Goal: Transaction & Acquisition: Obtain resource

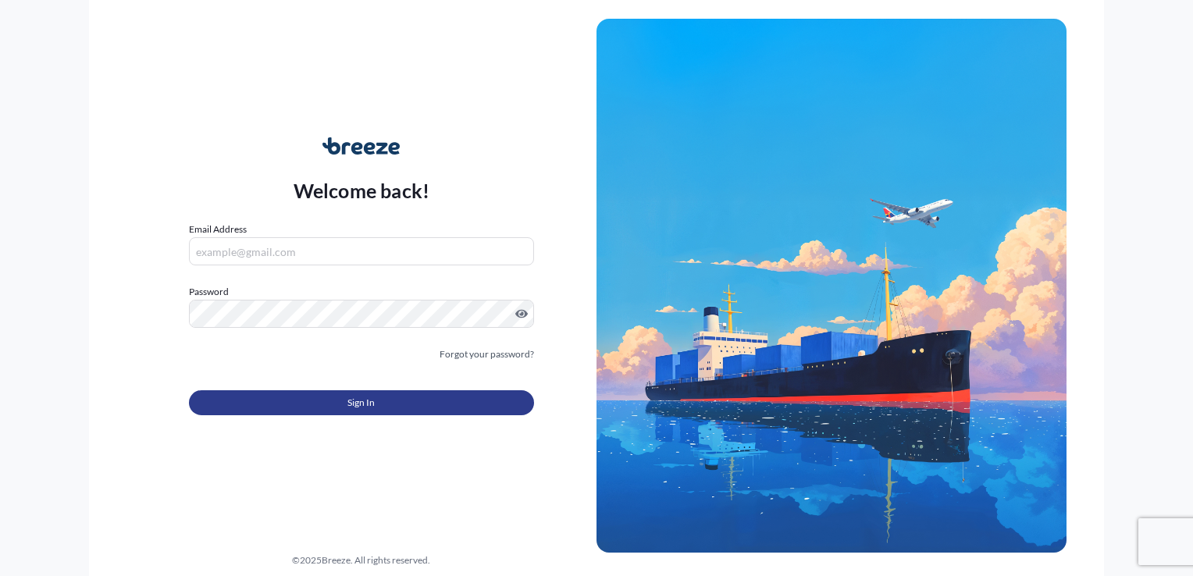
type input "[EMAIL_ADDRESS][DOMAIN_NAME]"
click at [340, 396] on button "Sign In" at bounding box center [361, 402] width 345 height 25
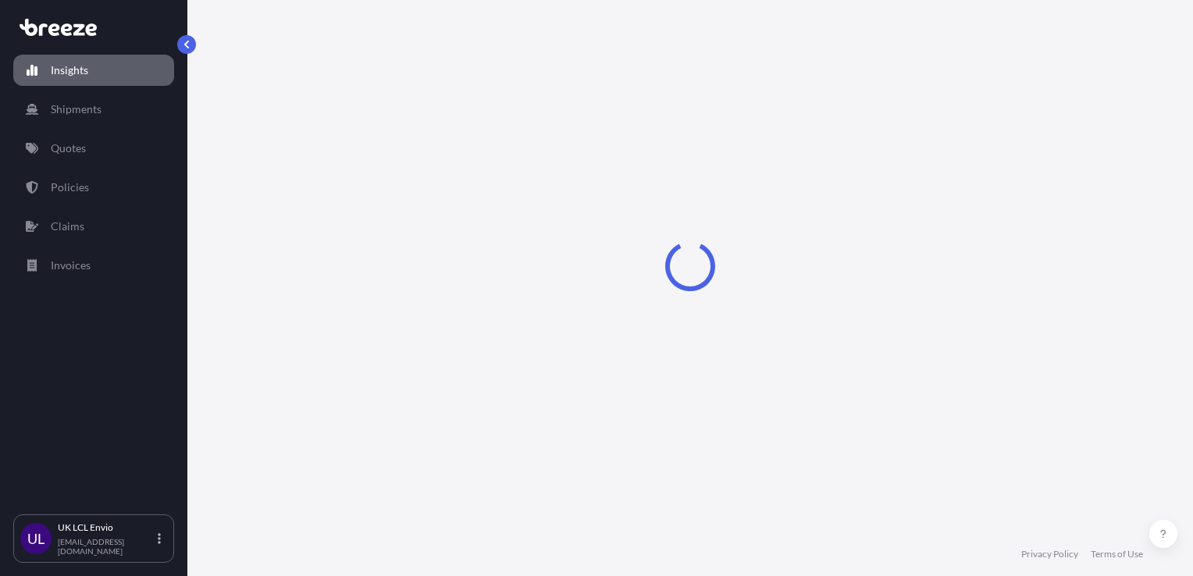
select select "2025"
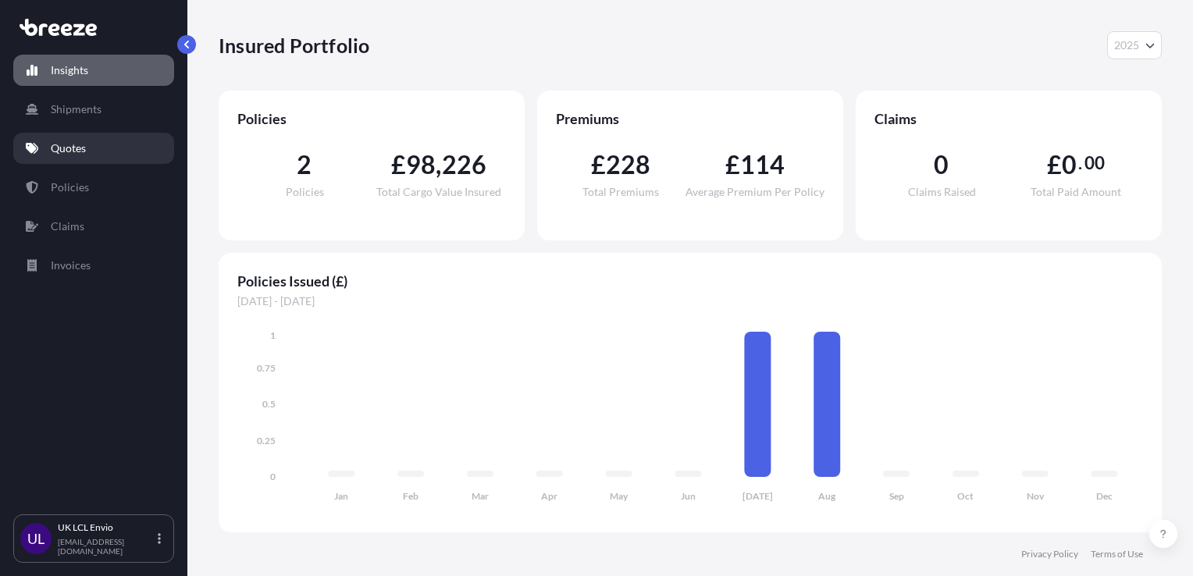
click at [109, 137] on link "Quotes" at bounding box center [93, 148] width 161 height 31
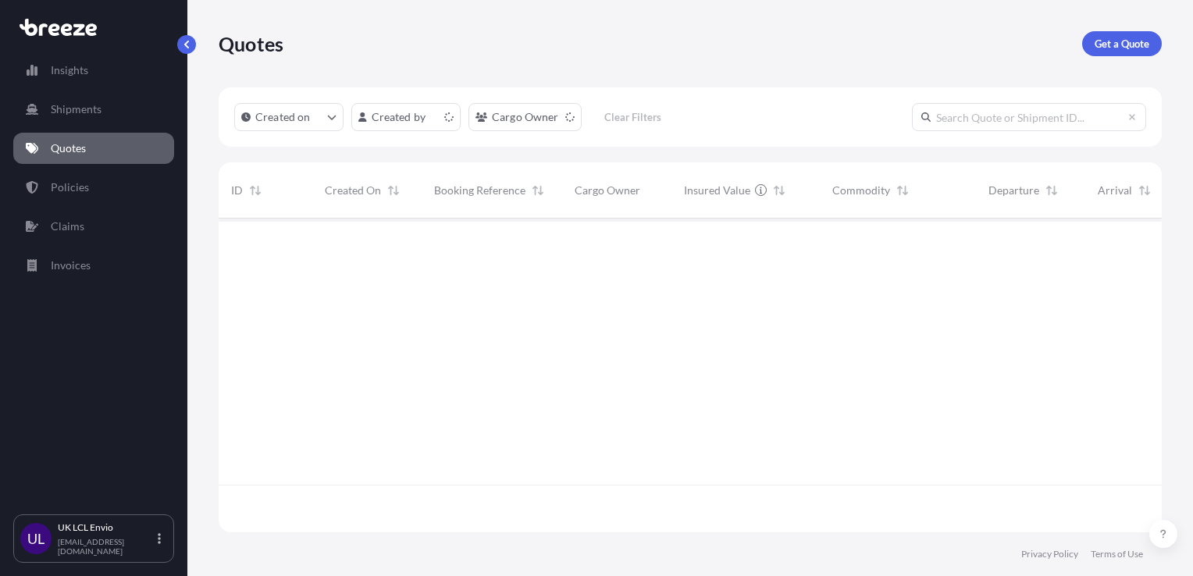
scroll to position [311, 930]
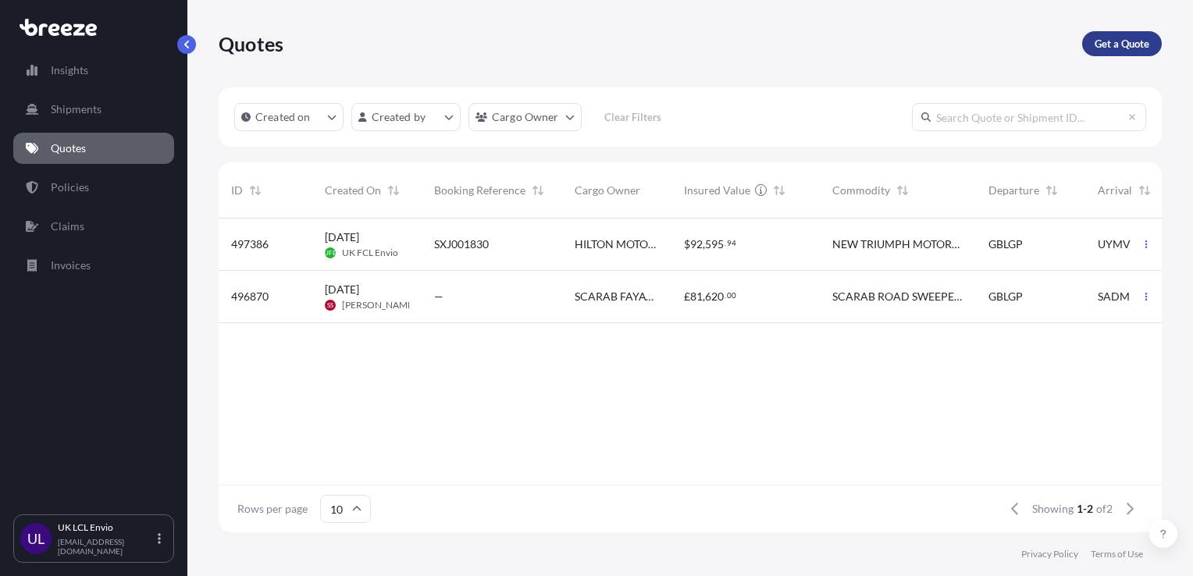
click at [1126, 51] on p "Get a Quote" at bounding box center [1121, 44] width 55 height 16
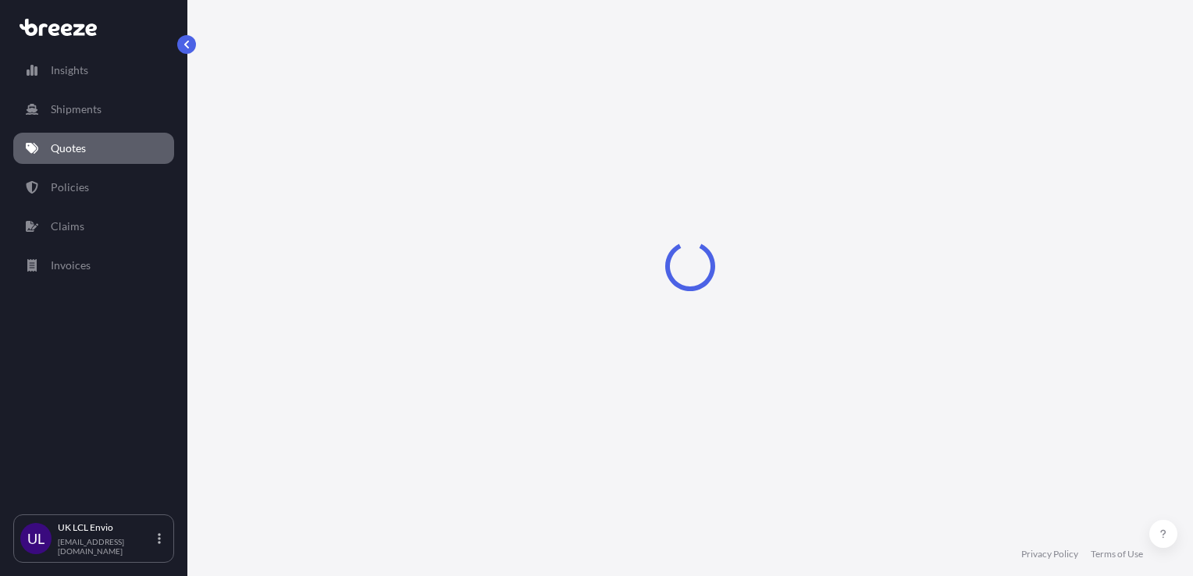
select select "Sea"
select select "1"
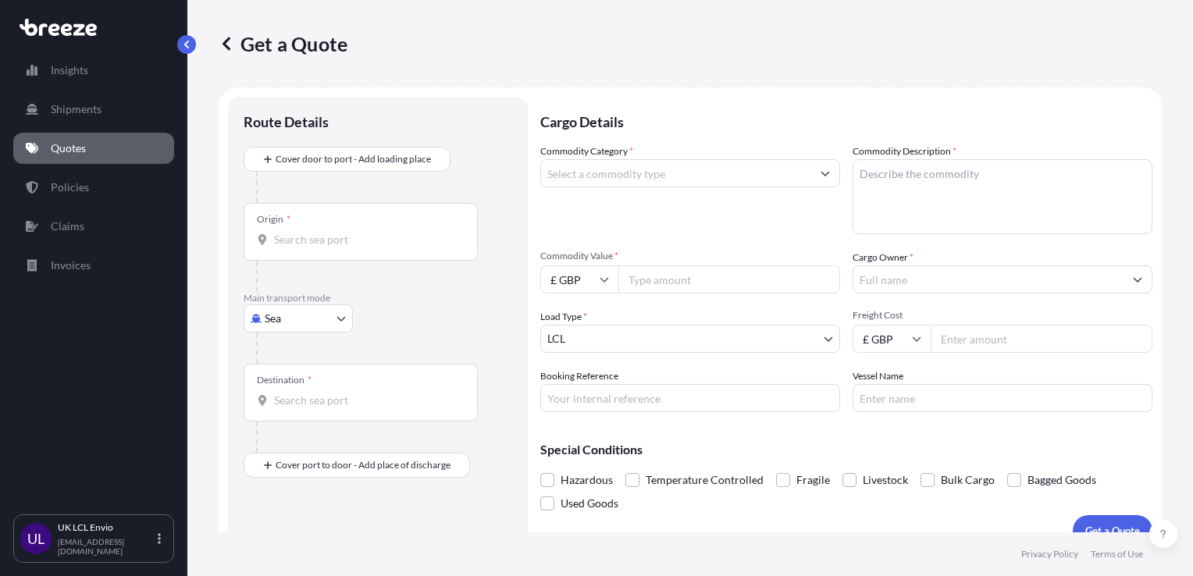
scroll to position [23, 0]
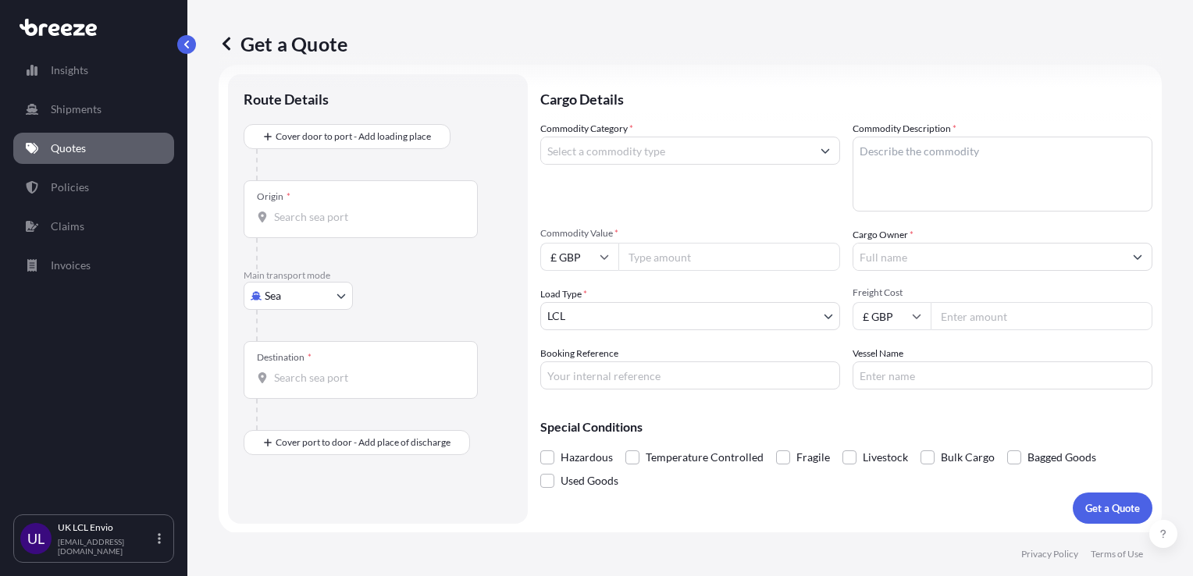
click at [286, 293] on body "Insights Shipments Quotes Policies Claims Invoices UL UK LCL Envio [EMAIL_ADDRE…" at bounding box center [596, 288] width 1193 height 576
click at [273, 361] on span "Air" at bounding box center [281, 364] width 16 height 16
select select "Air"
click at [321, 208] on div "Origin *" at bounding box center [361, 216] width 234 height 58
click at [321, 215] on input "Origin *" at bounding box center [366, 223] width 184 height 16
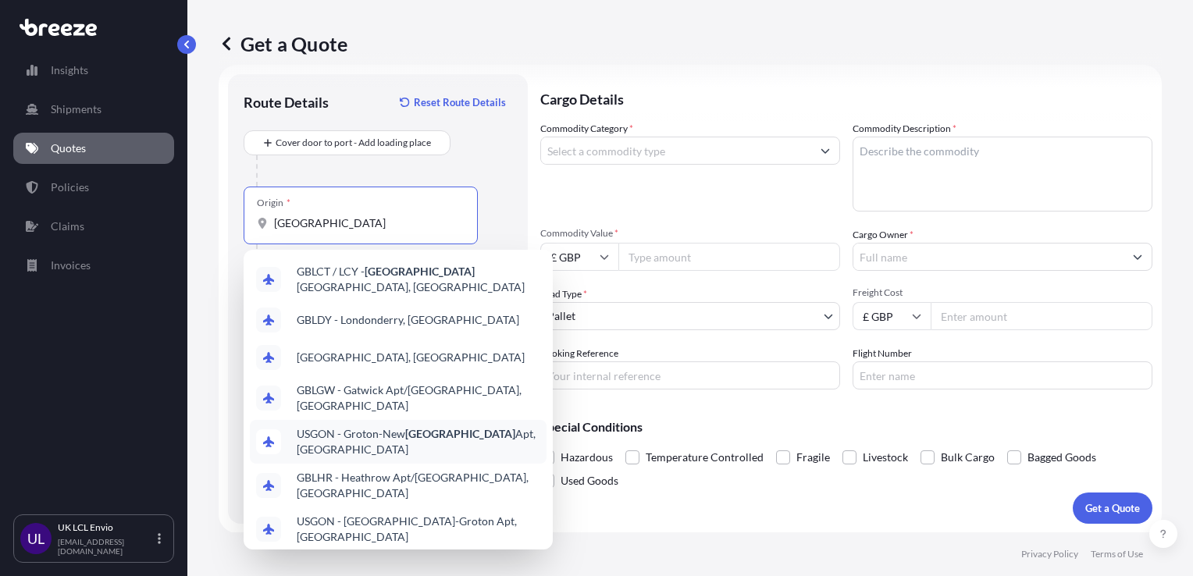
scroll to position [94, 0]
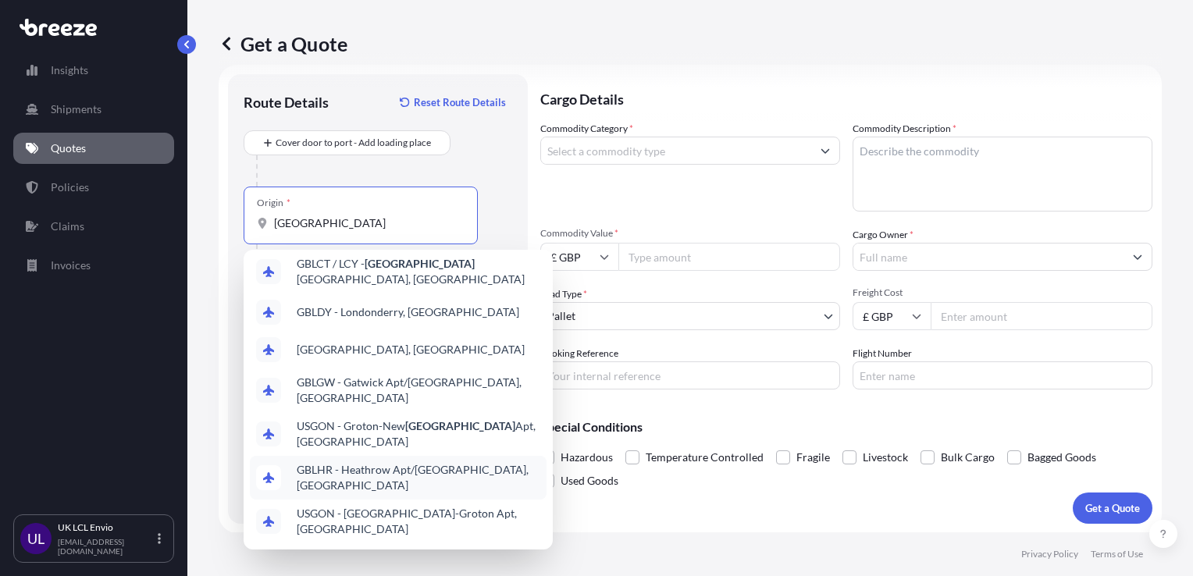
click at [392, 462] on span "GBLHR - Heathrow Apt/[GEOGRAPHIC_DATA], [GEOGRAPHIC_DATA]" at bounding box center [419, 477] width 244 height 31
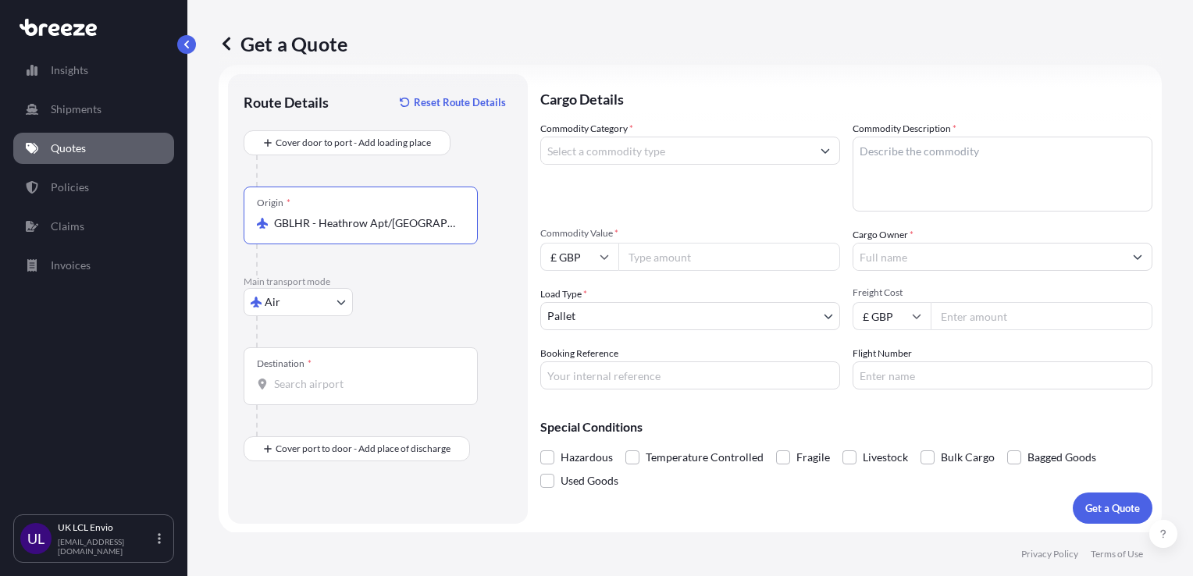
type input "GBLHR - Heathrow Apt/[GEOGRAPHIC_DATA], [GEOGRAPHIC_DATA]"
click at [325, 382] on input "Destination *" at bounding box center [366, 384] width 184 height 16
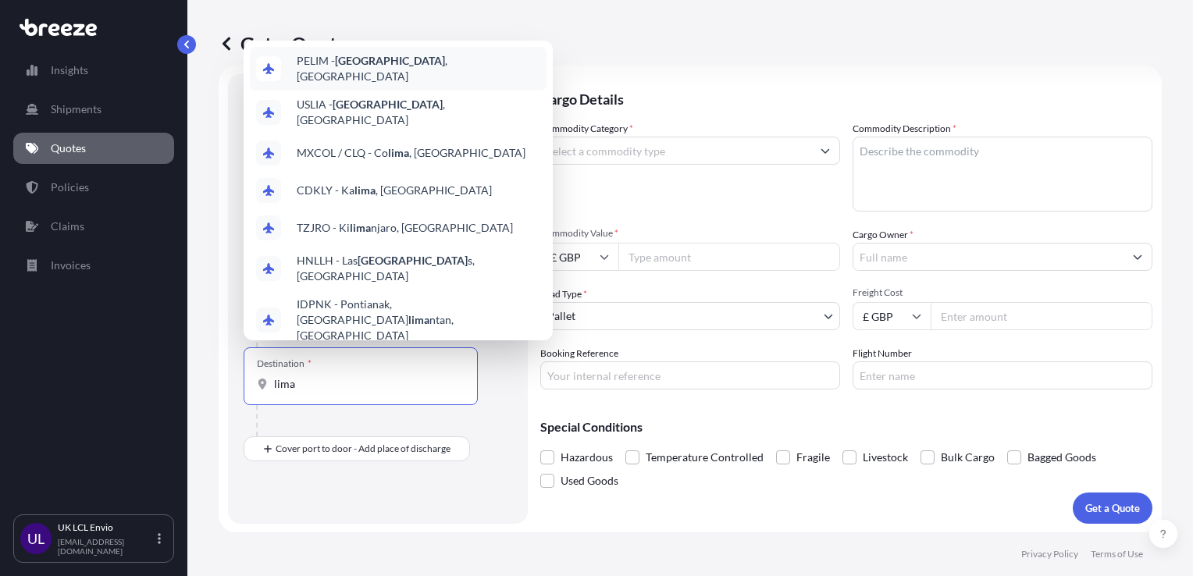
click at [334, 73] on span "PELIM - [GEOGRAPHIC_DATA] , [GEOGRAPHIC_DATA]" at bounding box center [419, 68] width 244 height 31
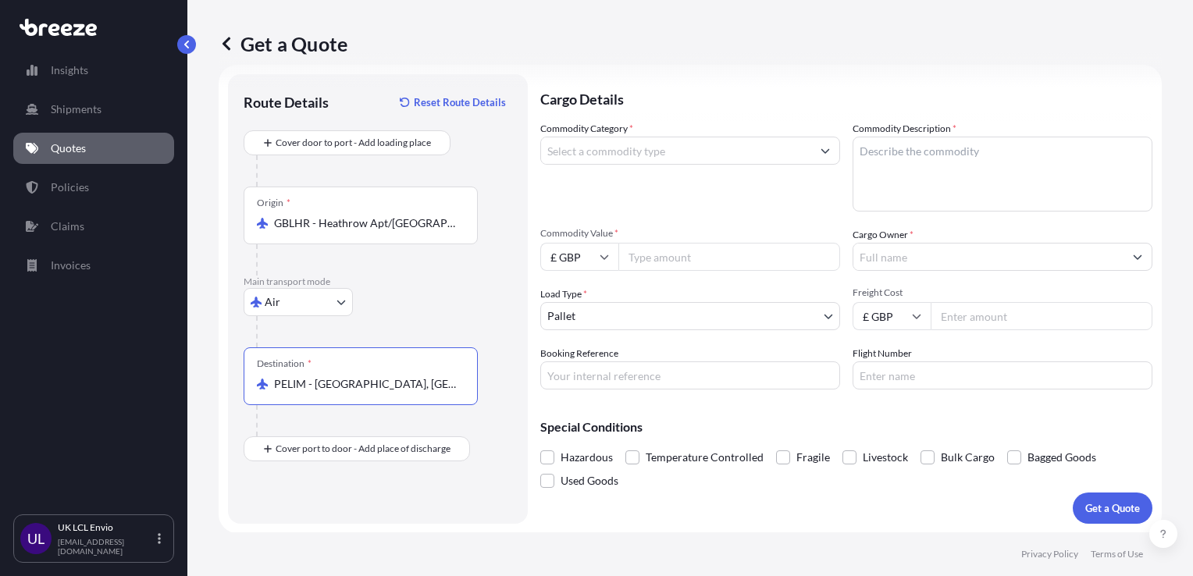
type input "PELIM - [GEOGRAPHIC_DATA], [GEOGRAPHIC_DATA]"
click at [576, 158] on input "Commodity Category *" at bounding box center [676, 151] width 270 height 28
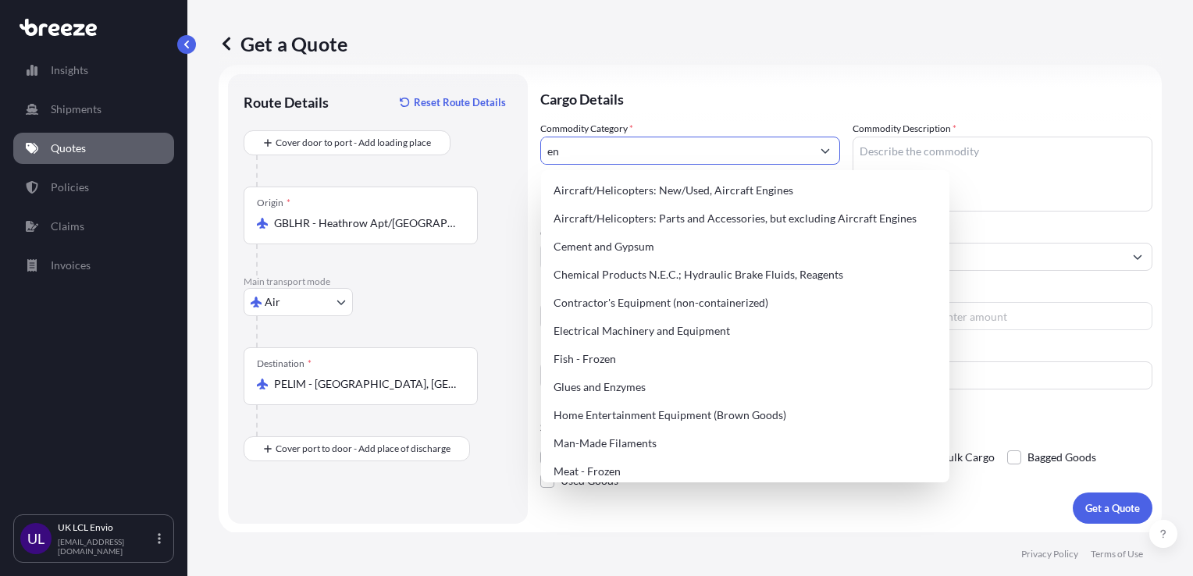
type input "e"
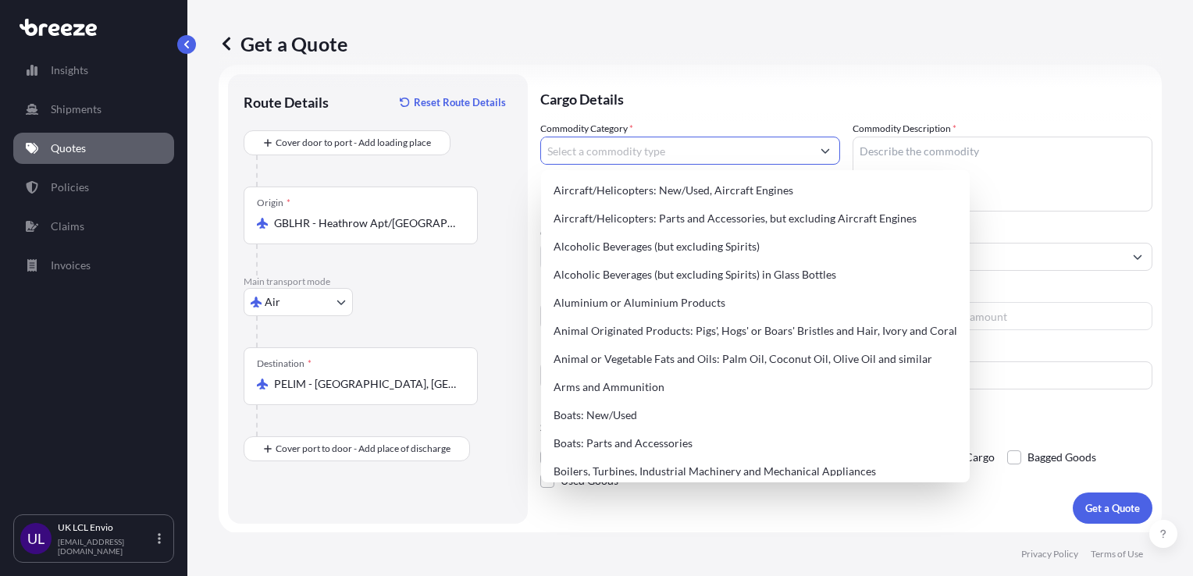
click at [729, 93] on p "Cargo Details" at bounding box center [846, 97] width 612 height 47
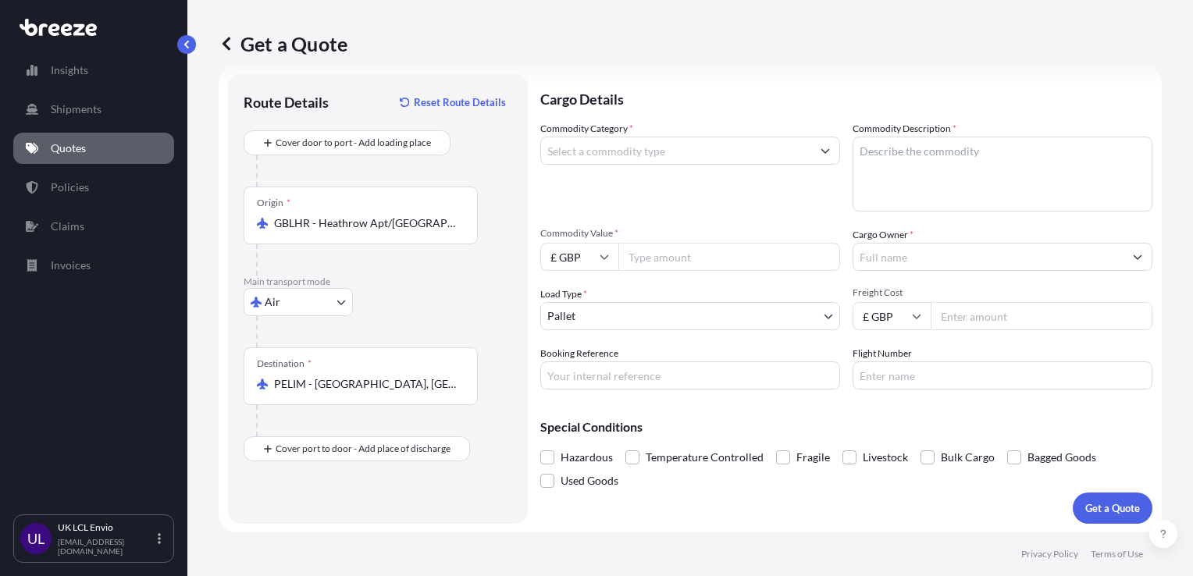
click at [635, 265] on input "Commodity Value *" at bounding box center [729, 257] width 222 height 28
type input "5183.70"
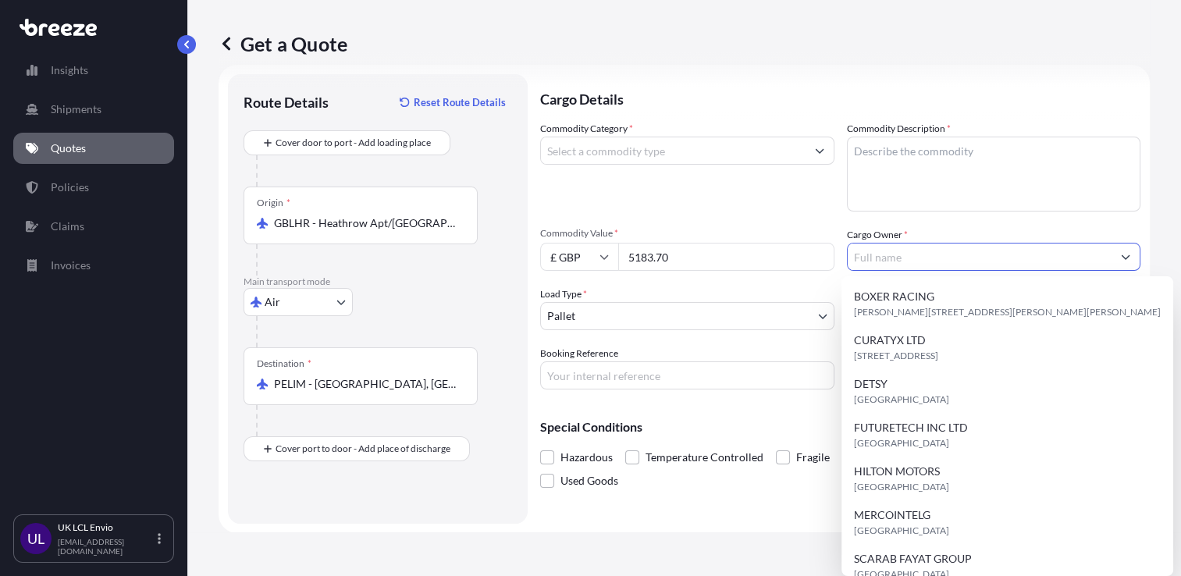
click at [863, 256] on input "Cargo Owner *" at bounding box center [980, 257] width 265 height 28
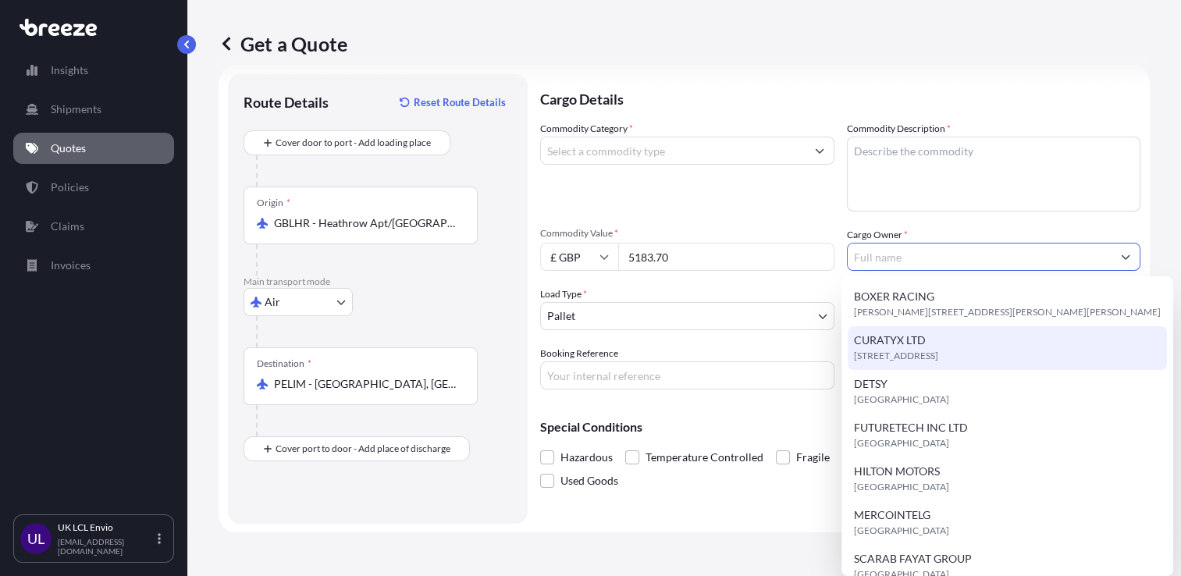
click at [887, 342] on span "CURATYX LTD" at bounding box center [890, 341] width 72 height 16
type input "CURATYX LTD"
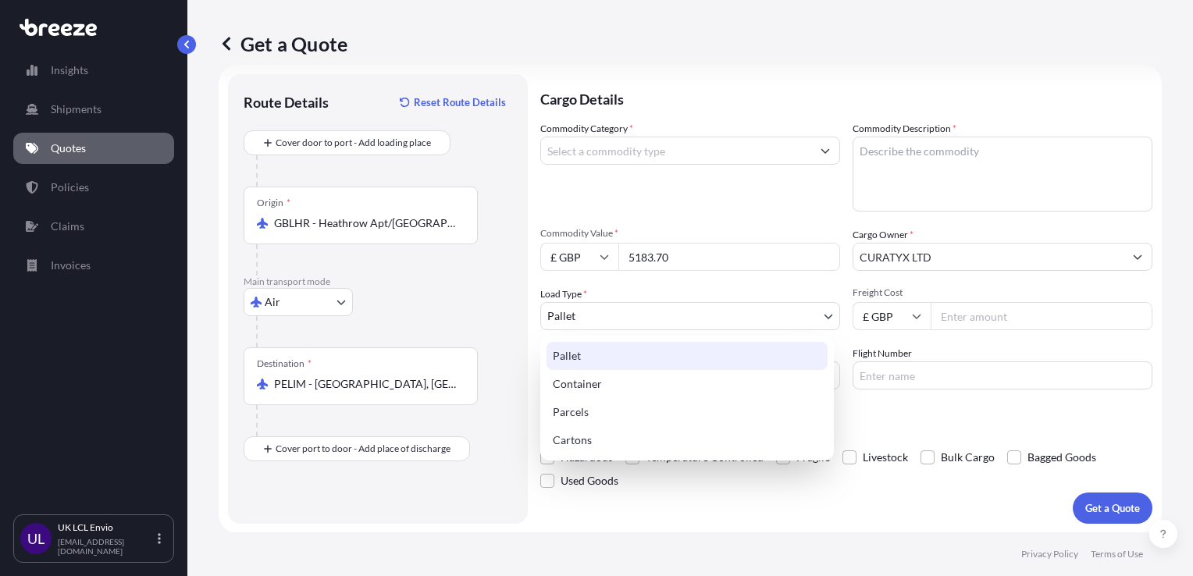
click at [671, 314] on body "7 options available. Insights Shipments Quotes Policies Claims Invoices UL UK L…" at bounding box center [596, 288] width 1193 height 576
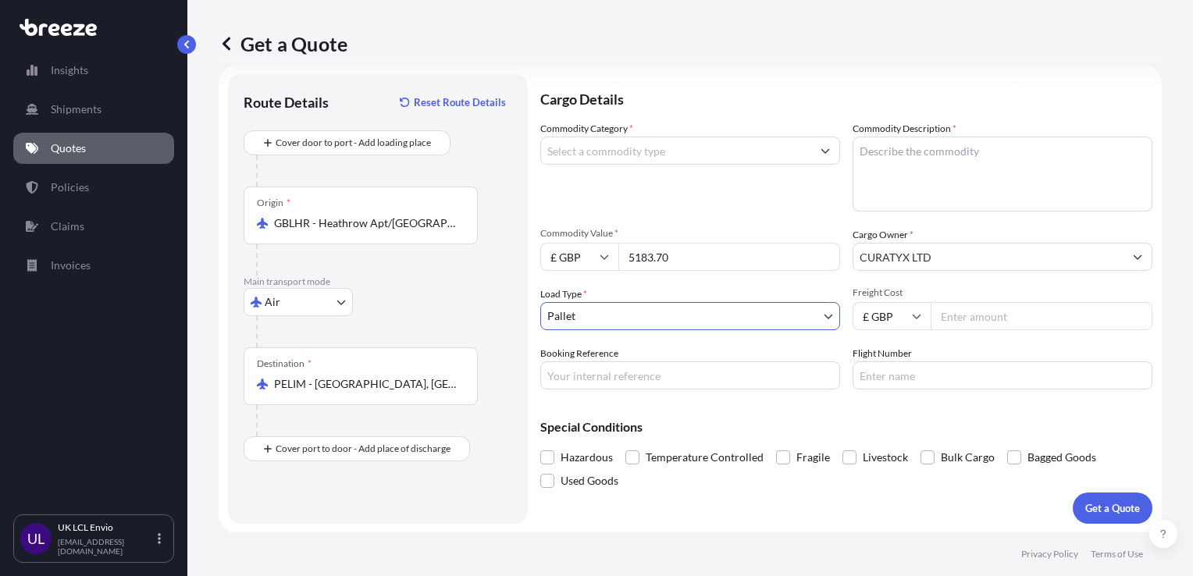
click at [662, 377] on input "Booking Reference" at bounding box center [690, 375] width 300 height 28
type input "SXJ002018"
drag, startPoint x: 870, startPoint y: 368, endPoint x: 826, endPoint y: 436, distance: 80.5
click at [870, 368] on input "Flight Number" at bounding box center [1002, 375] width 300 height 28
paste input "KL8724 & KL743"
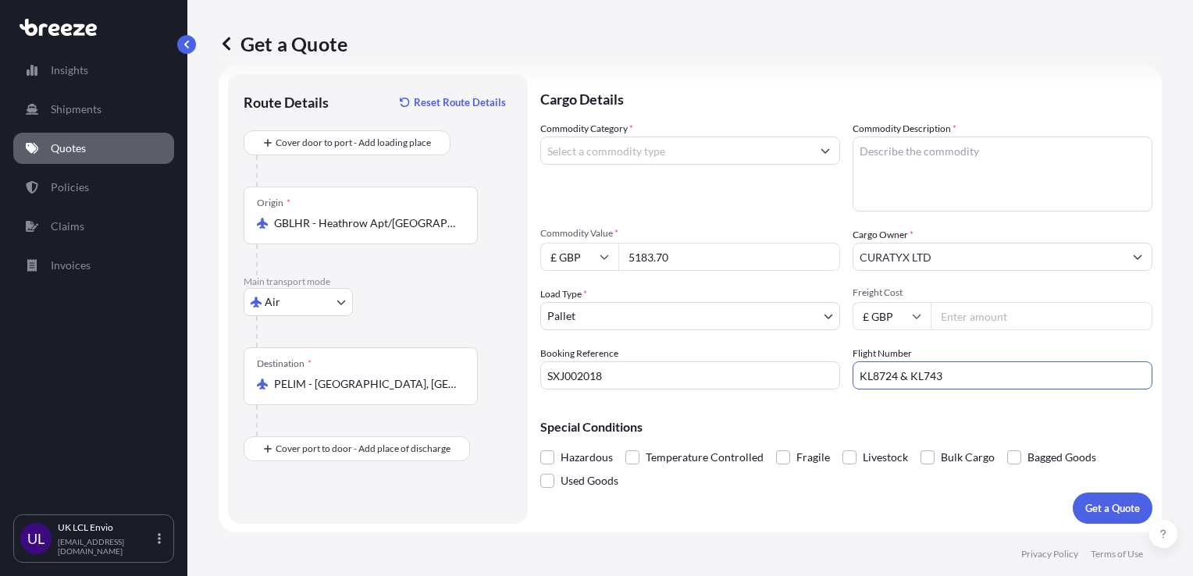
type input "KL8724 & KL743"
click at [649, 417] on div "Special Conditions Hazardous Temperature Controlled Fragile Livestock Bulk Carg…" at bounding box center [846, 447] width 612 height 91
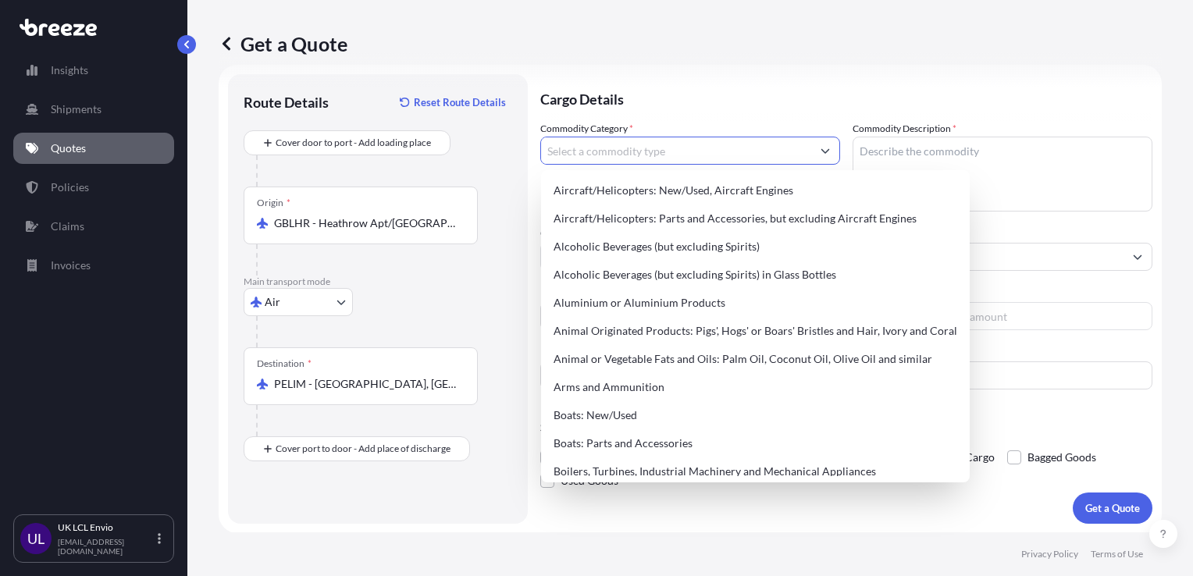
click at [713, 146] on input "Commodity Category *" at bounding box center [676, 151] width 270 height 28
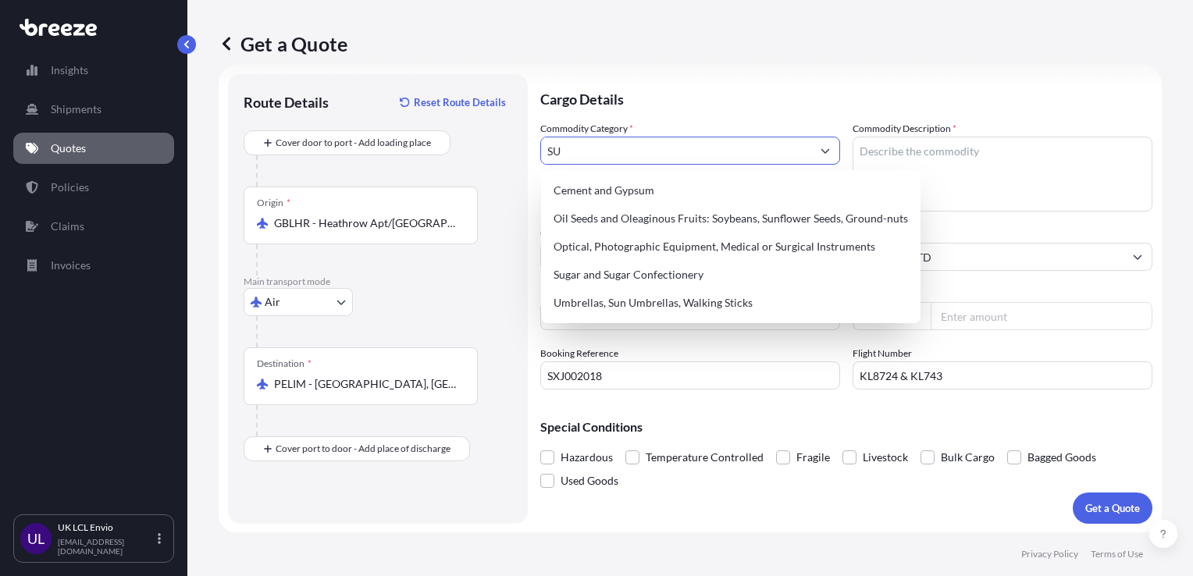
type input "S"
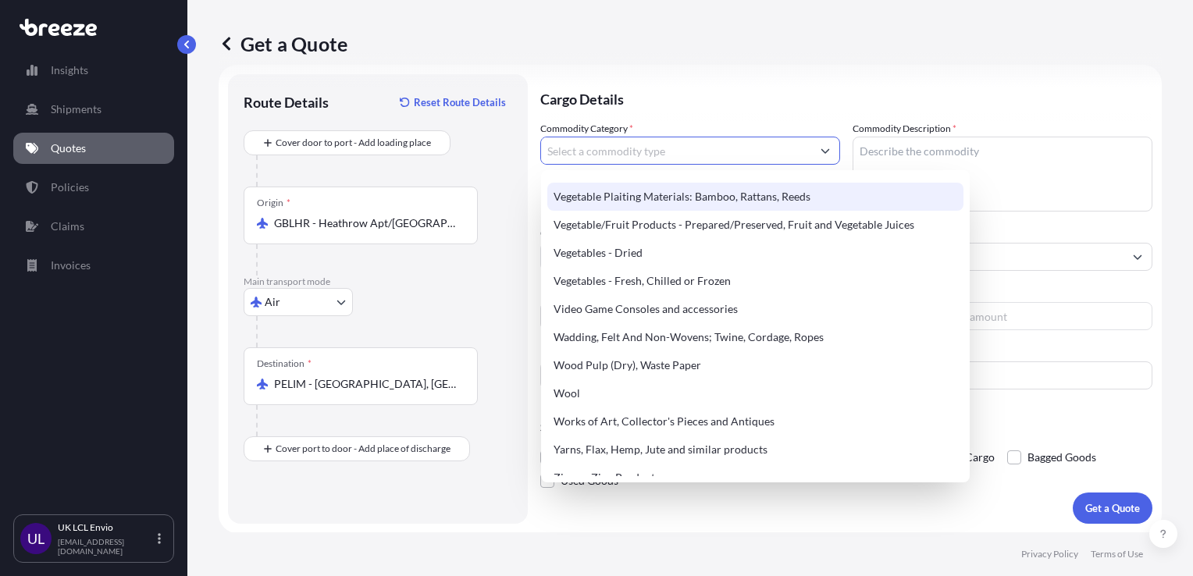
scroll to position [3634, 0]
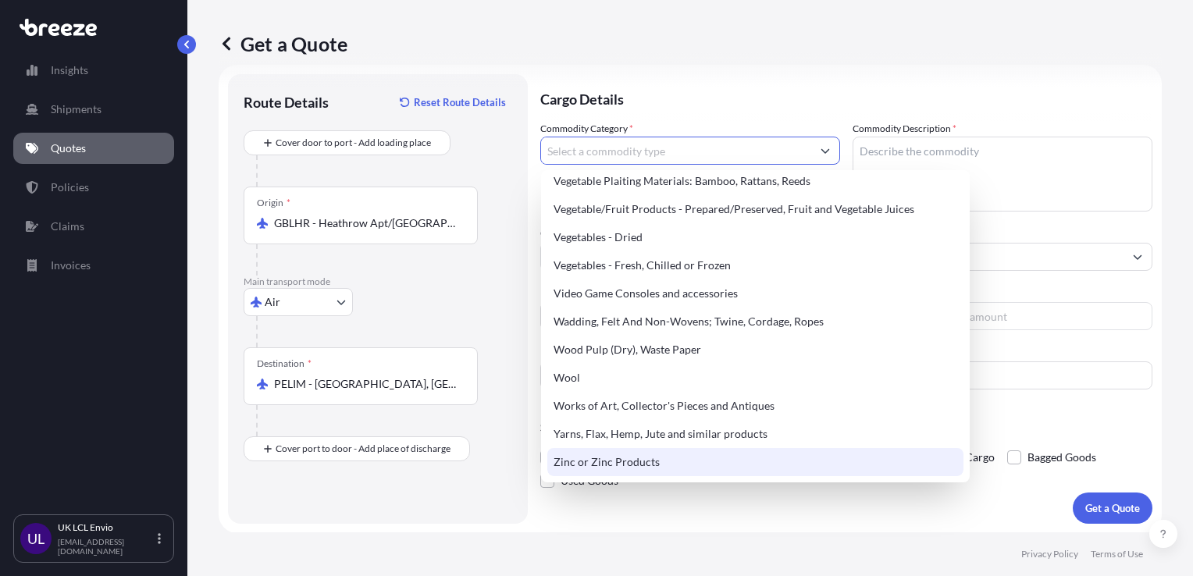
click at [683, 507] on div "Cargo Details Commodity Category * Commodity Description * Commodity Value * £ …" at bounding box center [846, 299] width 612 height 450
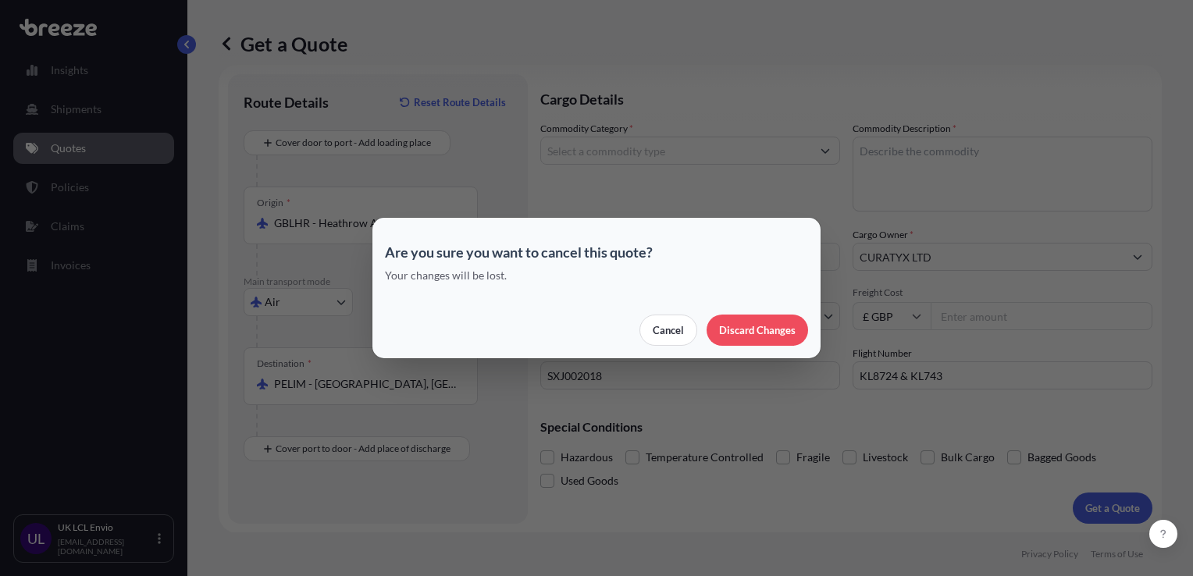
click at [729, 319] on button "Discard Changes" at bounding box center [756, 330] width 101 height 31
click at [742, 334] on p "Discard Changes" at bounding box center [757, 330] width 76 height 16
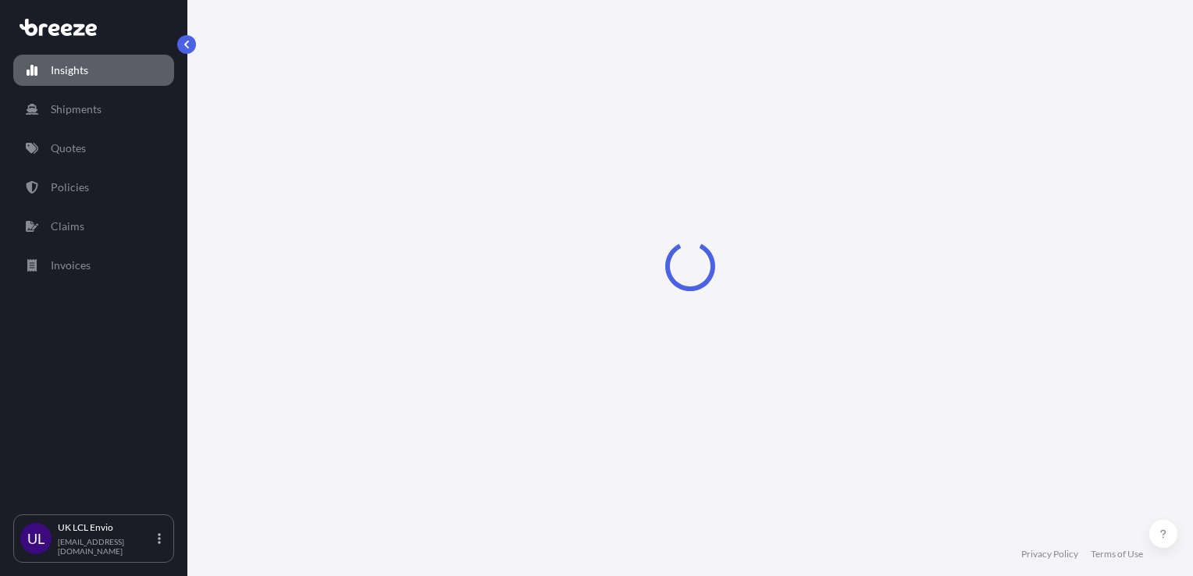
select select "2025"
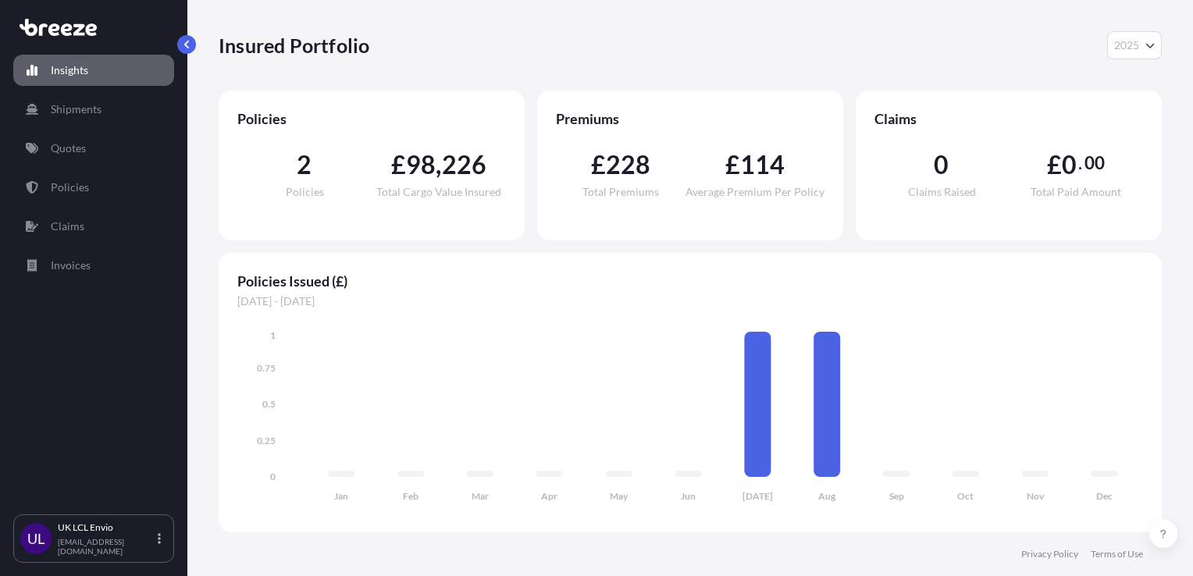
click at [94, 114] on p "Shipments" at bounding box center [76, 109] width 51 height 16
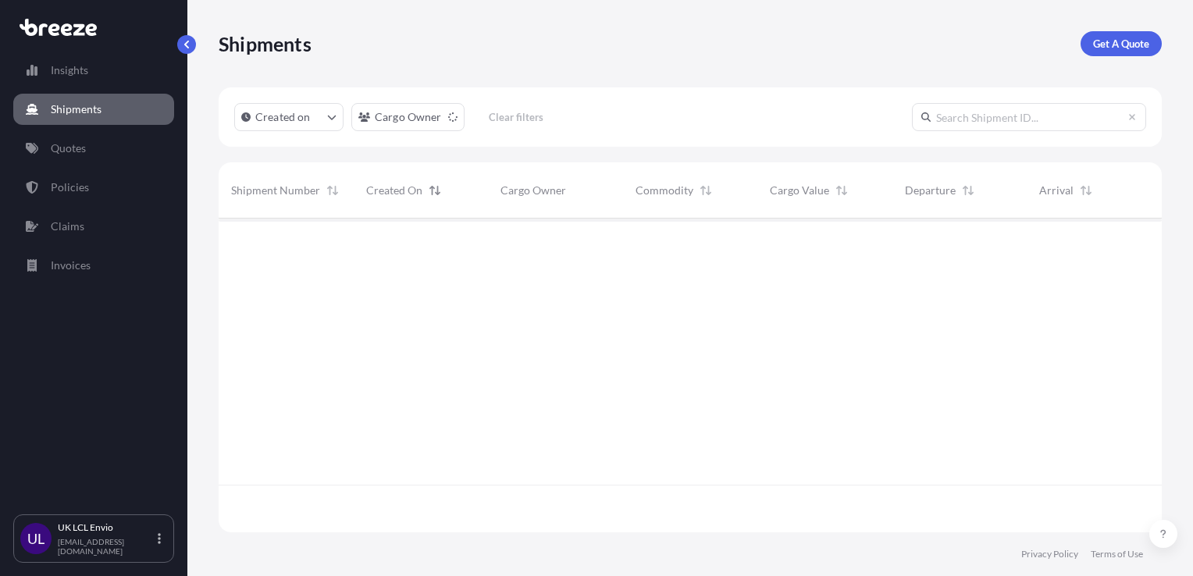
scroll to position [358, 930]
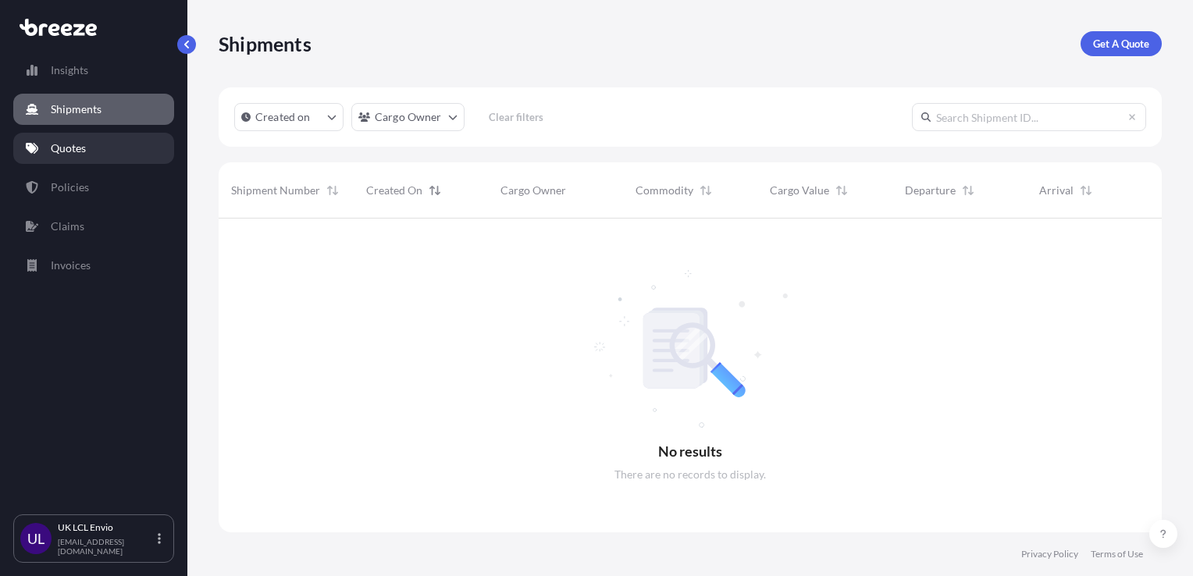
click at [91, 151] on link "Quotes" at bounding box center [93, 148] width 161 height 31
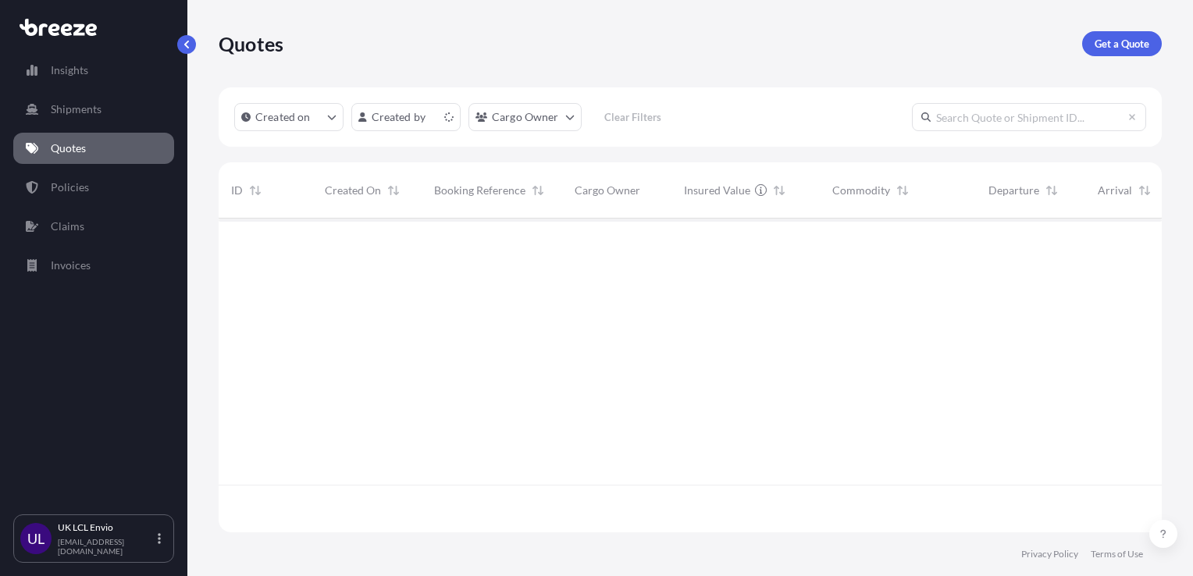
scroll to position [311, 930]
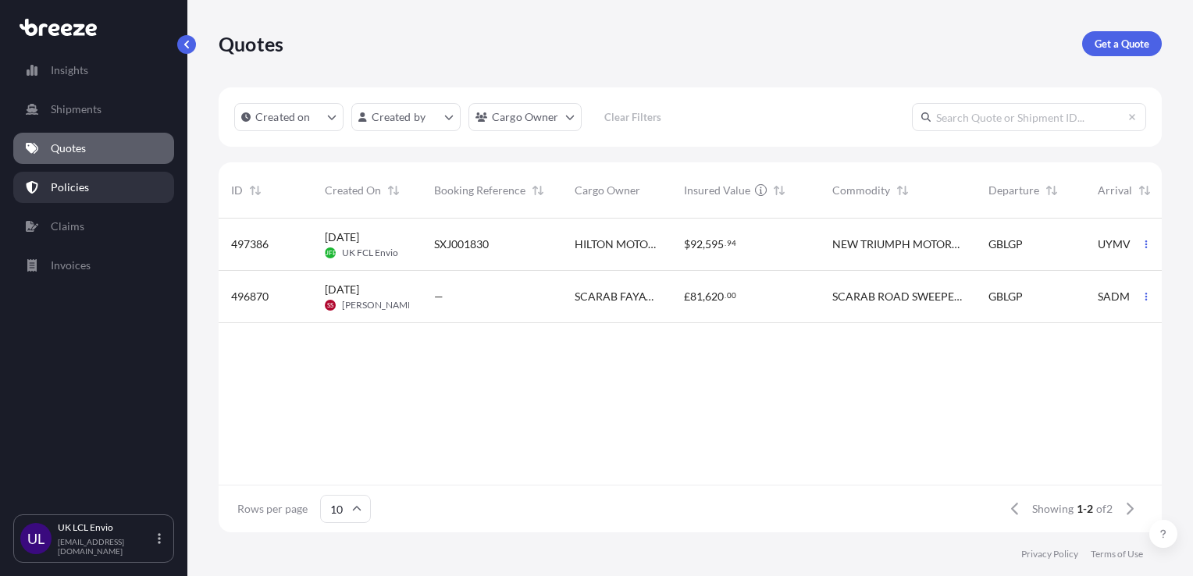
click at [137, 189] on link "Policies" at bounding box center [93, 187] width 161 height 31
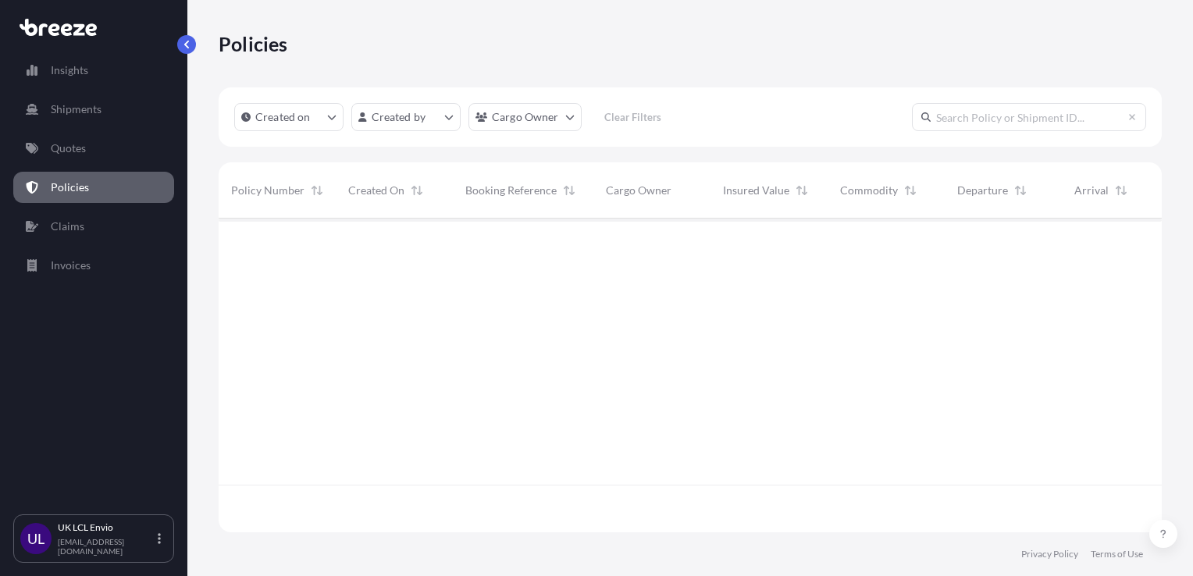
scroll to position [311, 930]
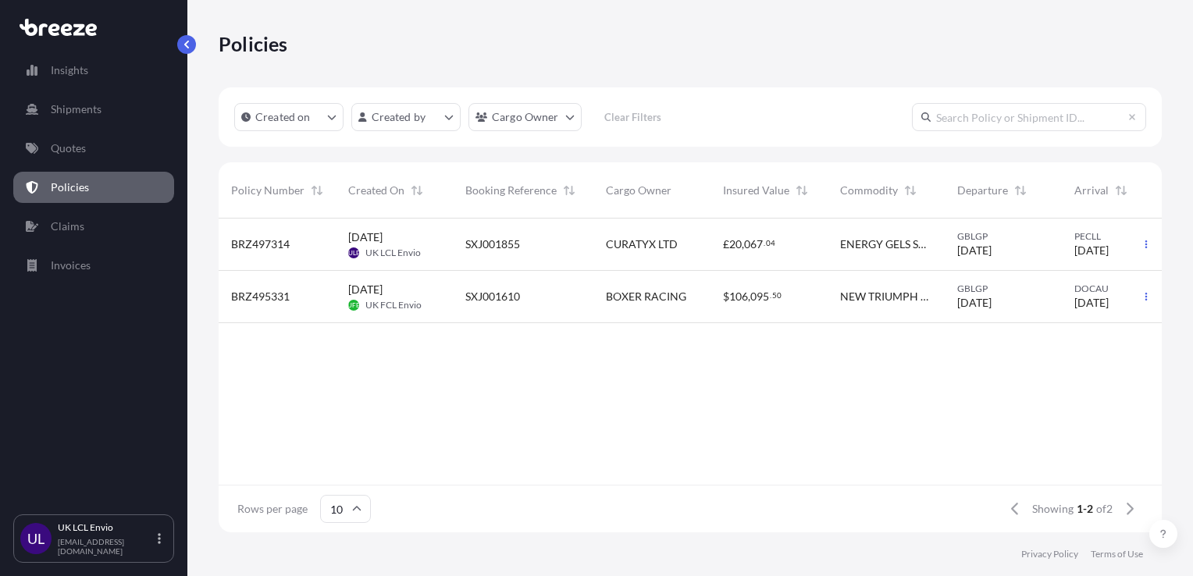
click at [446, 239] on div "21 Aug 2025 ULE UK LCL Envio" at bounding box center [394, 245] width 117 height 52
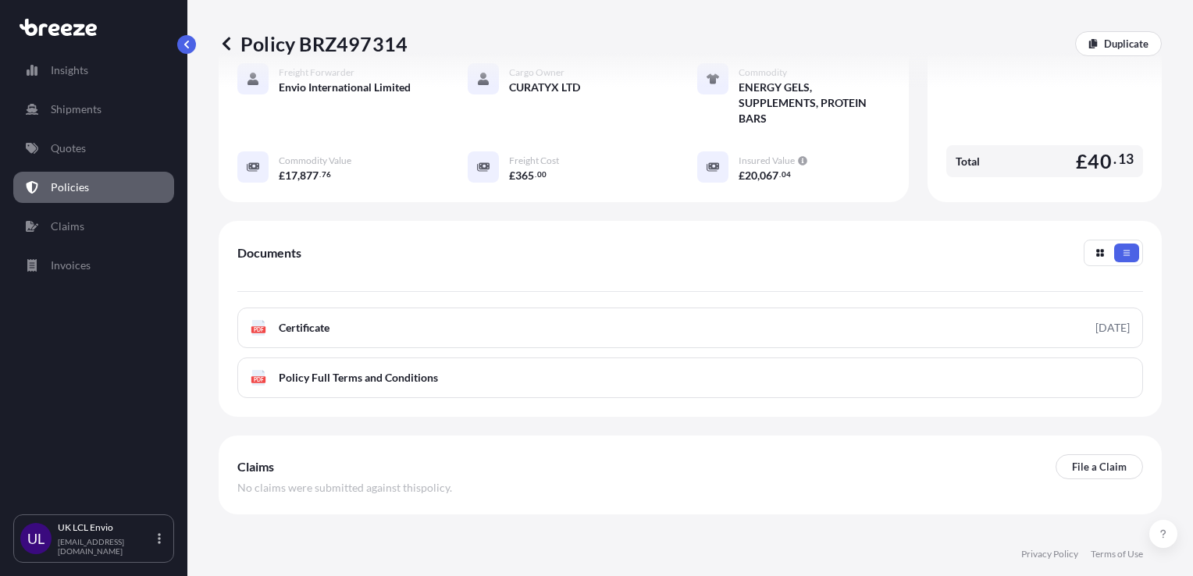
scroll to position [361, 0]
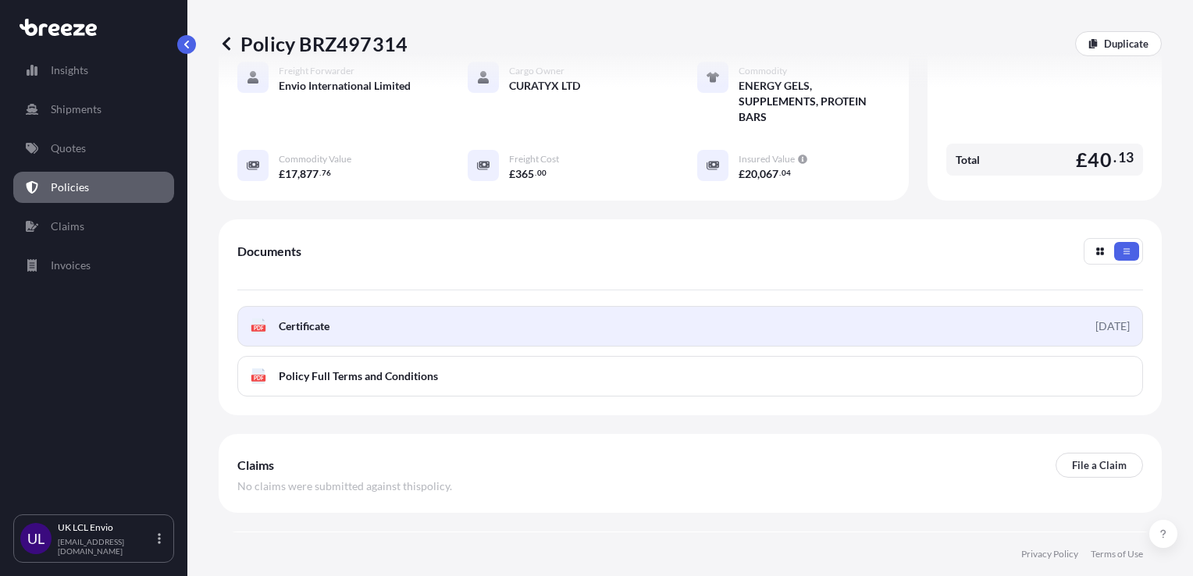
click at [1095, 318] on div "2025-08-21" at bounding box center [1112, 326] width 34 height 16
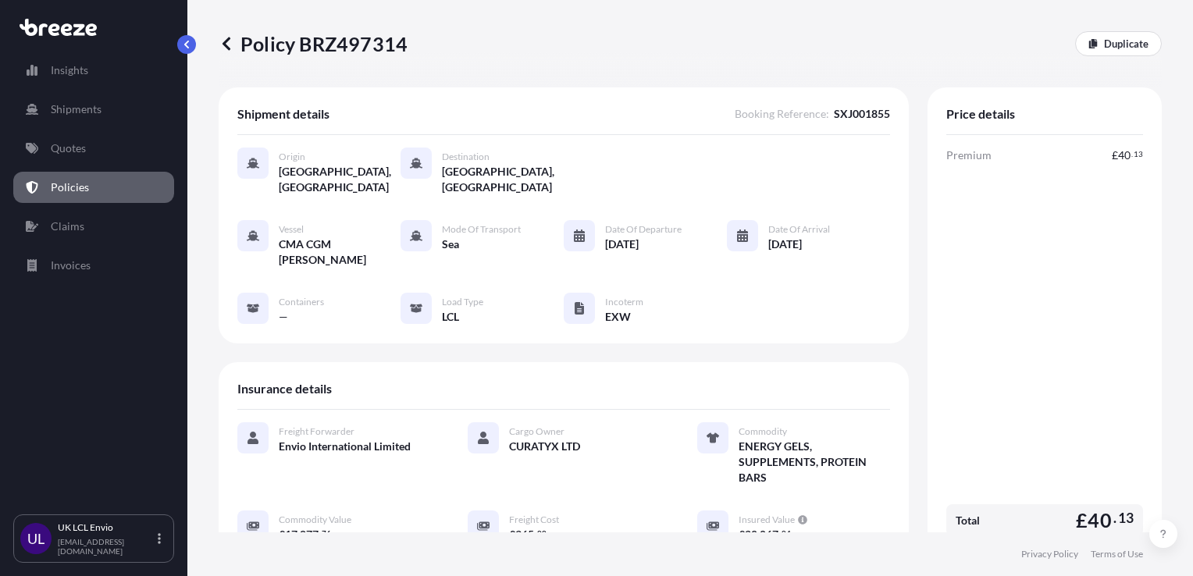
scroll to position [0, 0]
click at [42, 160] on link "Quotes" at bounding box center [93, 148] width 161 height 31
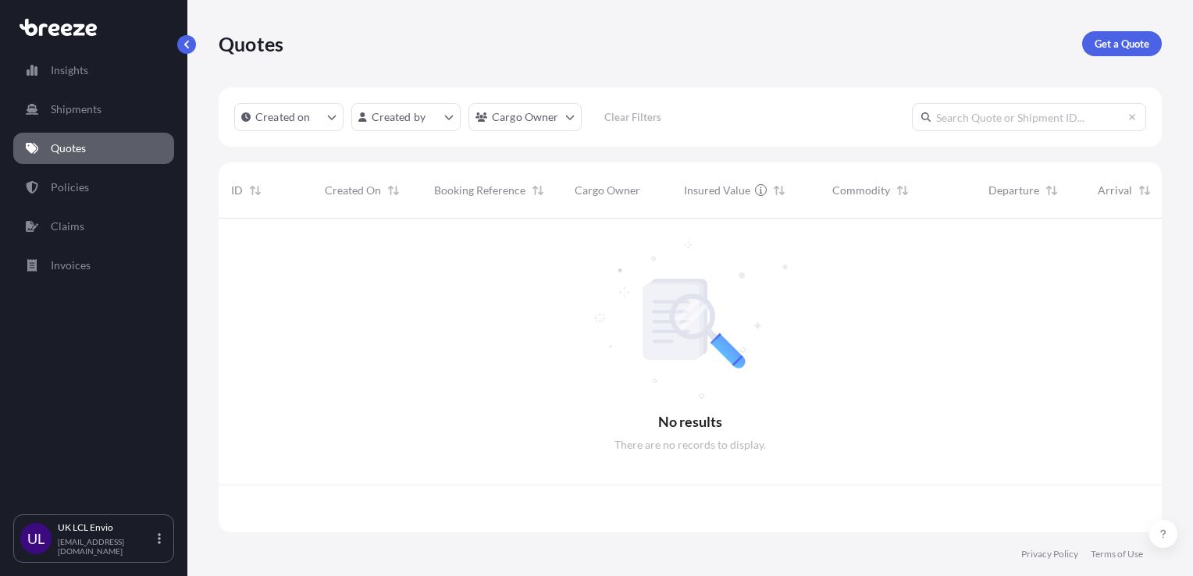
scroll to position [311, 930]
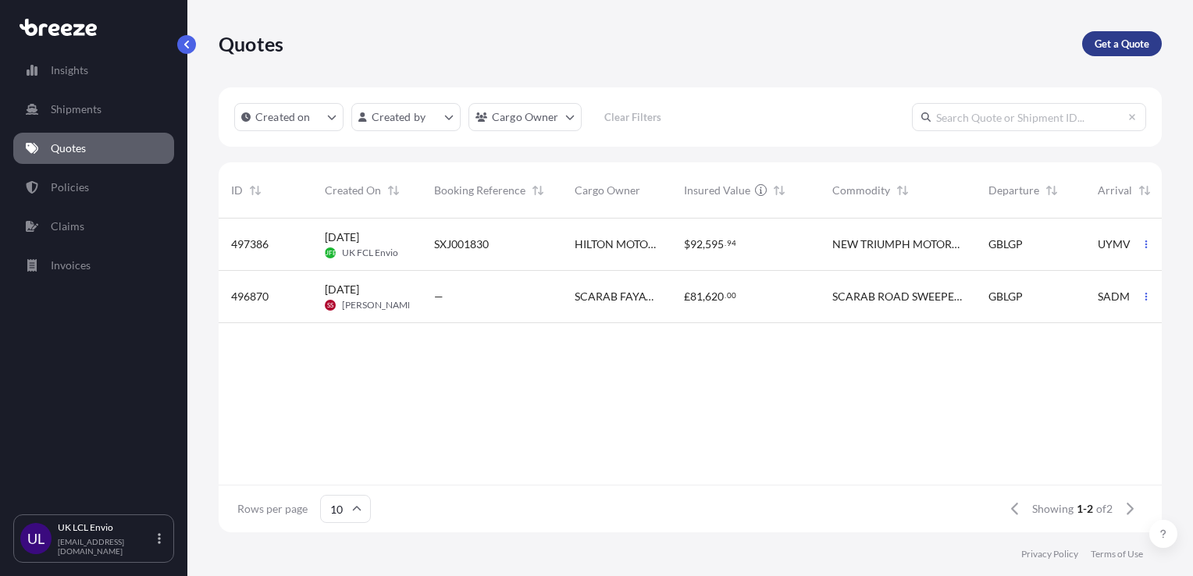
click at [1119, 39] on p "Get a Quote" at bounding box center [1121, 44] width 55 height 16
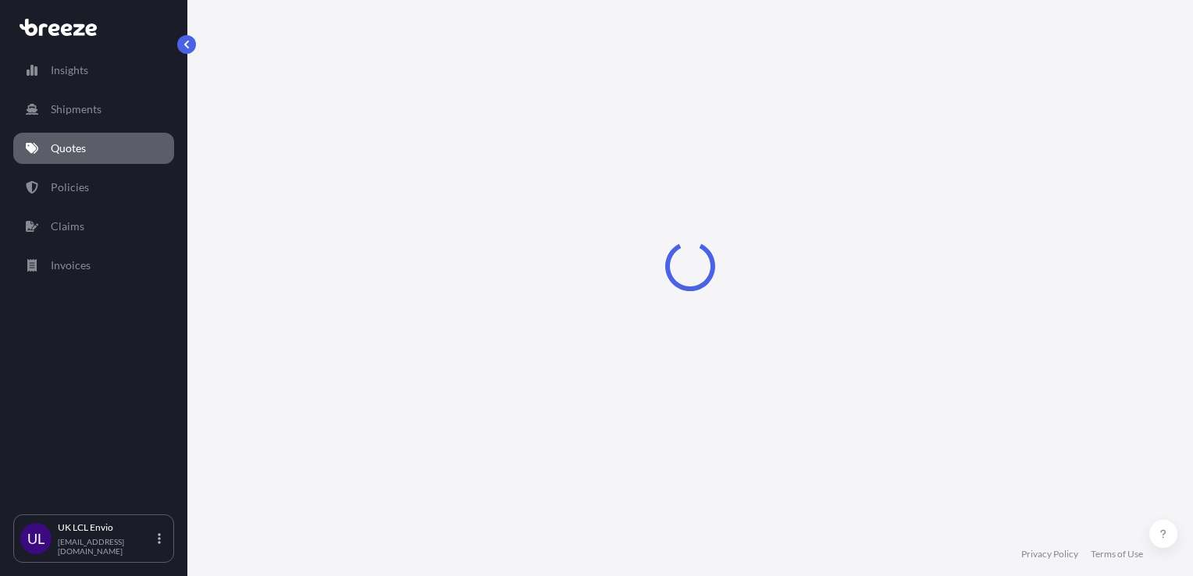
scroll to position [23, 0]
select select "Sea"
select select "1"
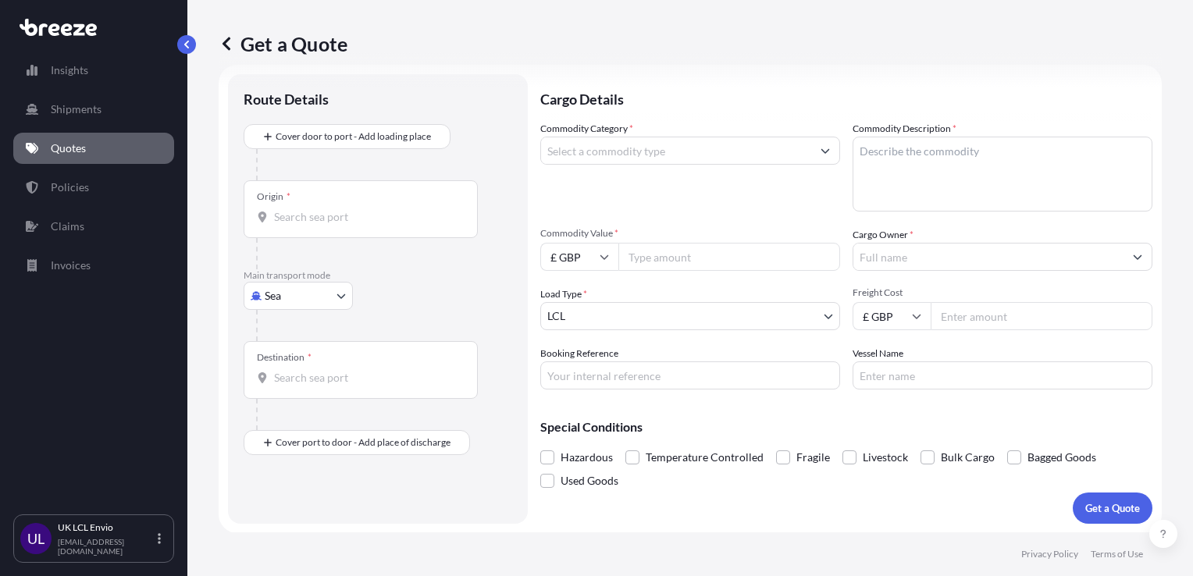
click at [350, 211] on input "Origin *" at bounding box center [366, 217] width 184 height 16
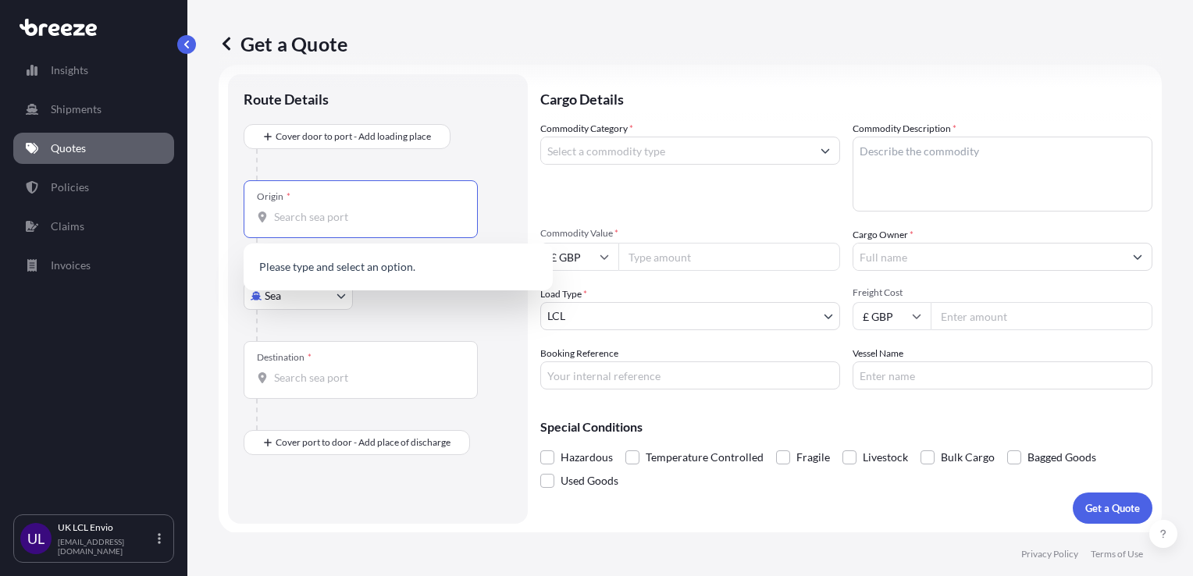
click at [272, 298] on body "0 options available. Insights Shipments Quotes Policies Claims Invoices UL UK L…" at bounding box center [596, 288] width 1193 height 576
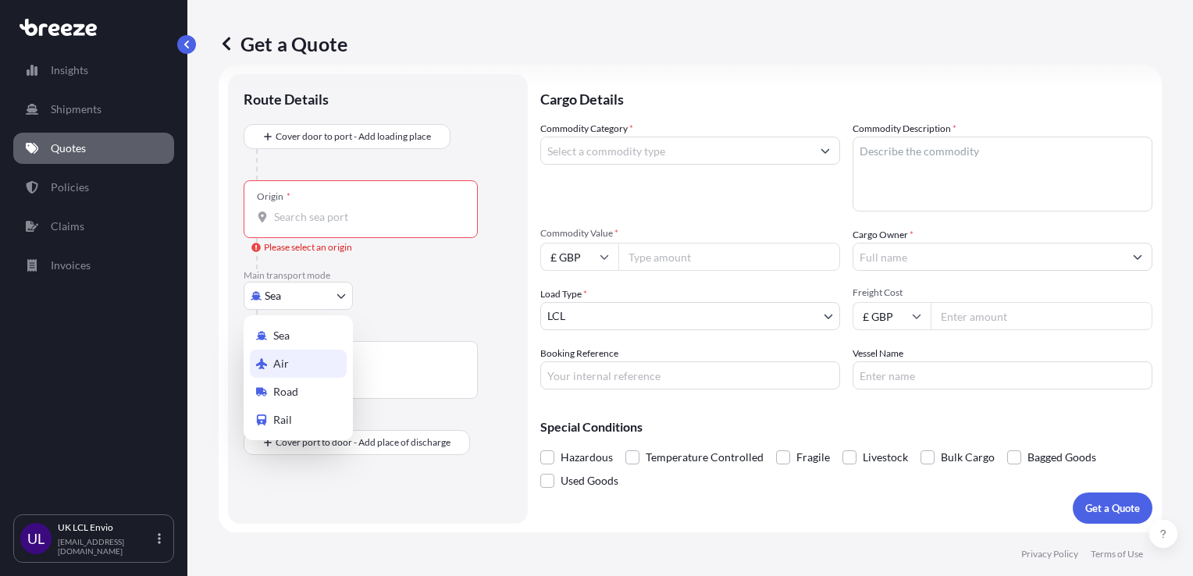
click at [293, 360] on div "Air" at bounding box center [298, 364] width 97 height 28
select select "Air"
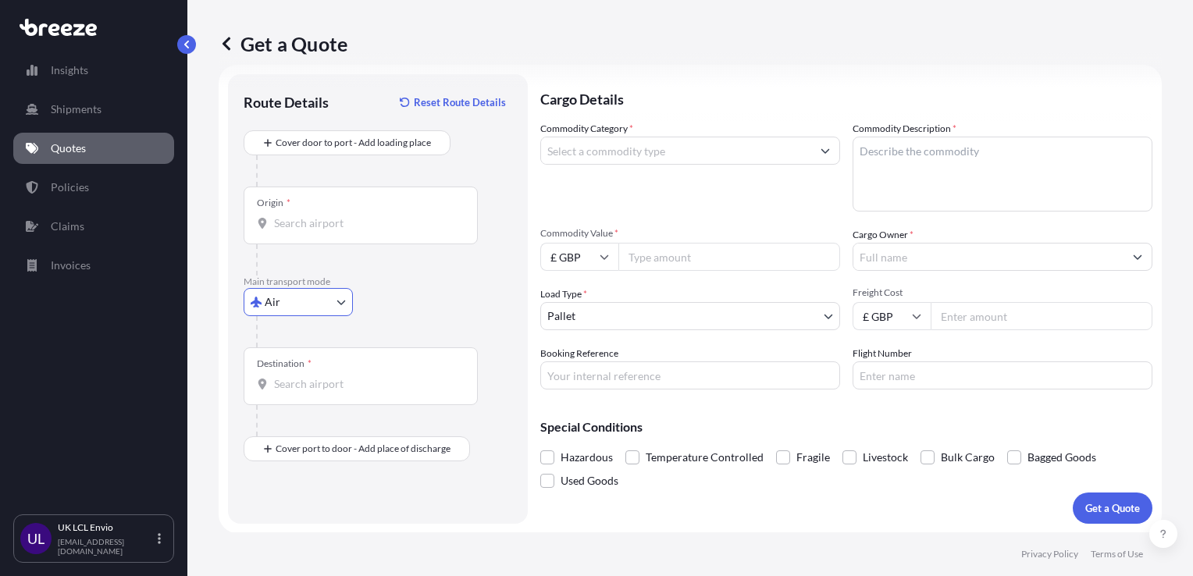
click at [331, 199] on div "Origin *" at bounding box center [361, 216] width 234 height 58
click at [331, 215] on input "Origin *" at bounding box center [366, 223] width 184 height 16
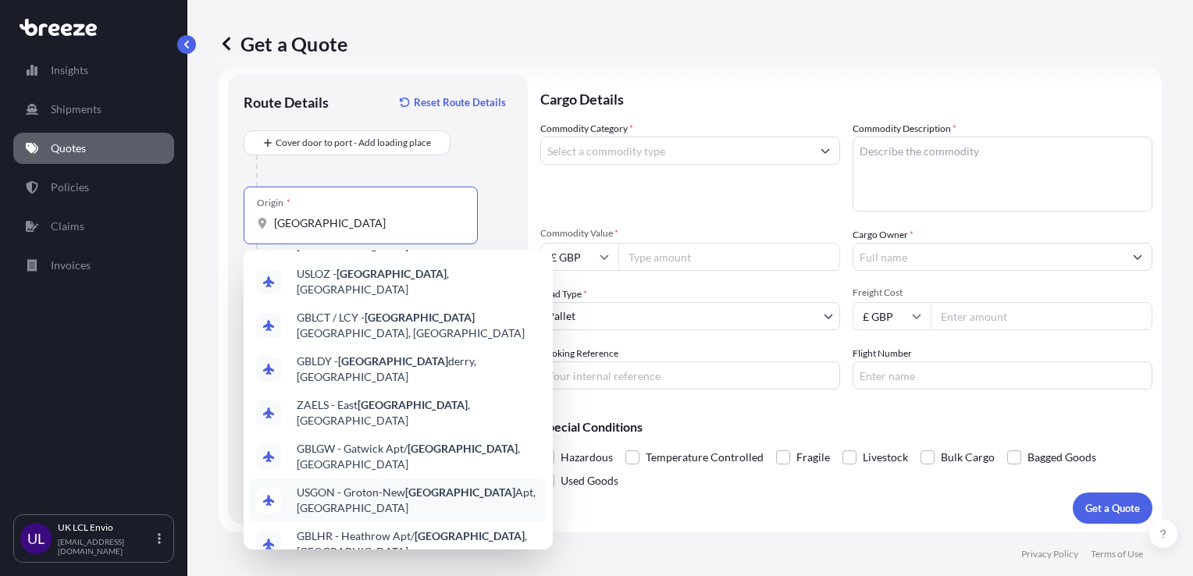
scroll to position [41, 0]
click at [359, 528] on span "GBLHR - Heathrow Apt/ London , United Kingdom" at bounding box center [419, 543] width 244 height 31
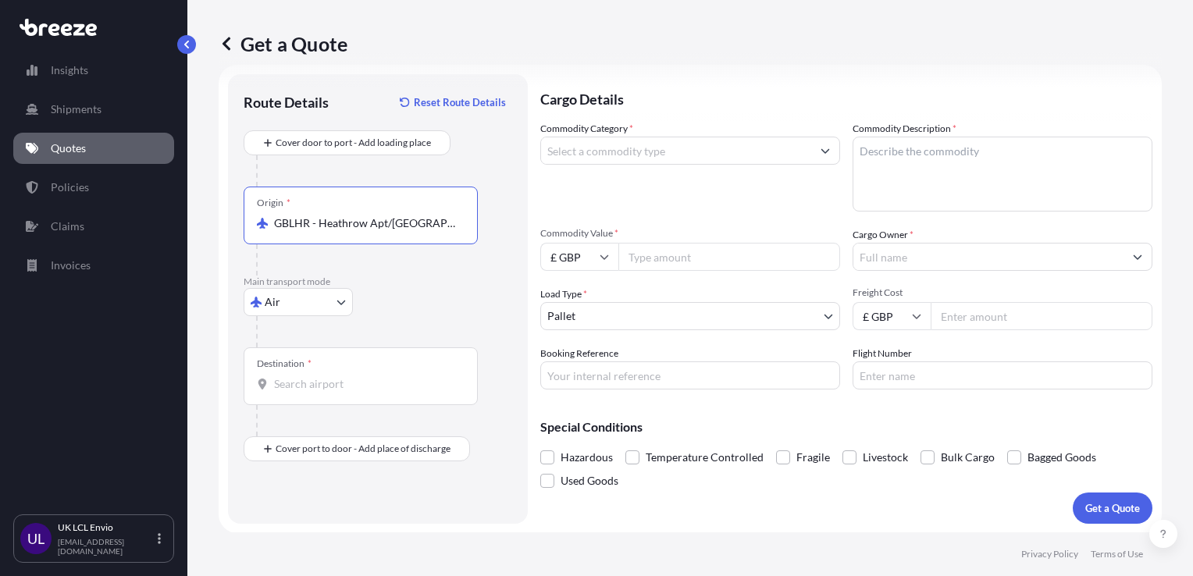
type input "GBLHR - Heathrow Apt/[GEOGRAPHIC_DATA], [GEOGRAPHIC_DATA]"
click at [322, 396] on div "Destination *" at bounding box center [361, 376] width 234 height 58
click at [322, 392] on input "Destination *" at bounding box center [366, 384] width 184 height 16
type input "PELIM - [GEOGRAPHIC_DATA], [GEOGRAPHIC_DATA]"
click at [592, 149] on input "Commodity Category *" at bounding box center [676, 151] width 270 height 28
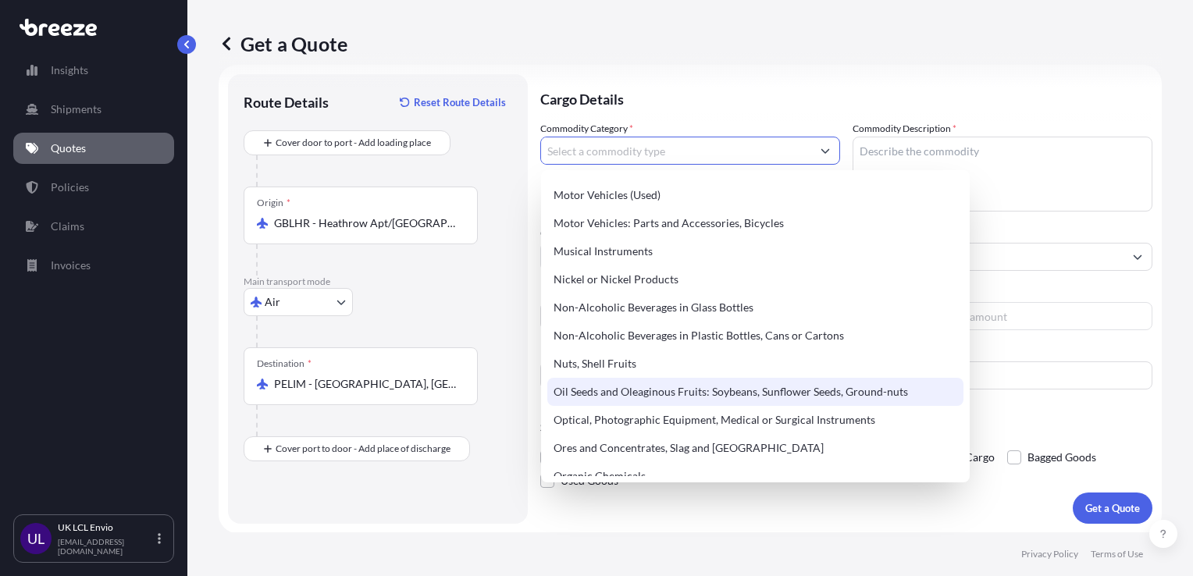
scroll to position [2270, 0]
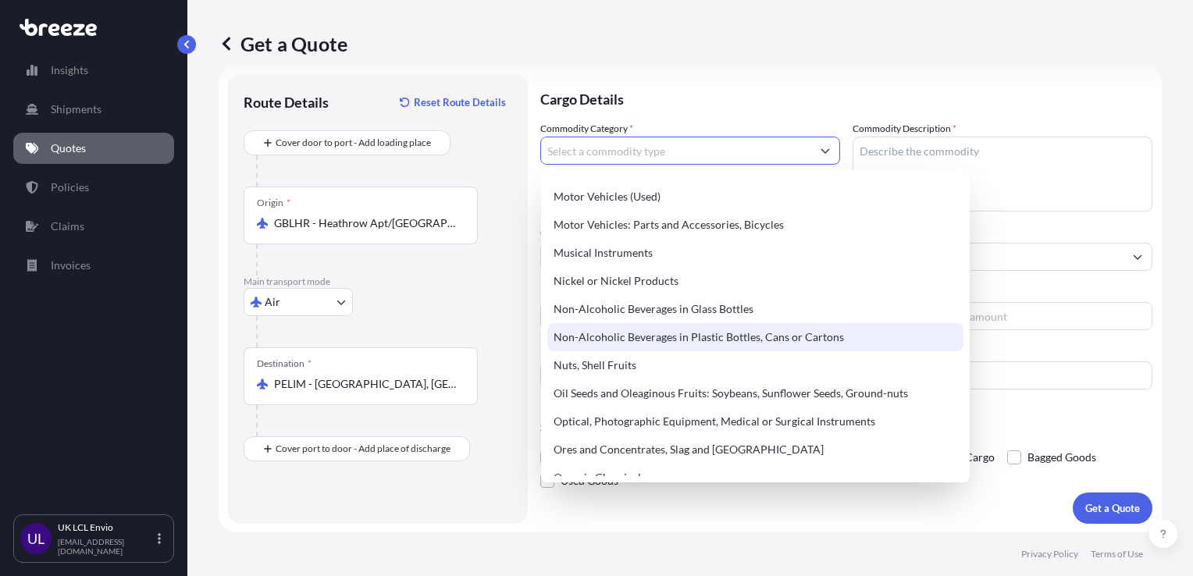
click at [660, 332] on div "Non-Alcoholic Beverages in Plastic Bottles, Cans or Cartons" at bounding box center [755, 337] width 416 height 28
type input "Non-Alcoholic Beverages in Plastic Bottles, Cans or Cartons"
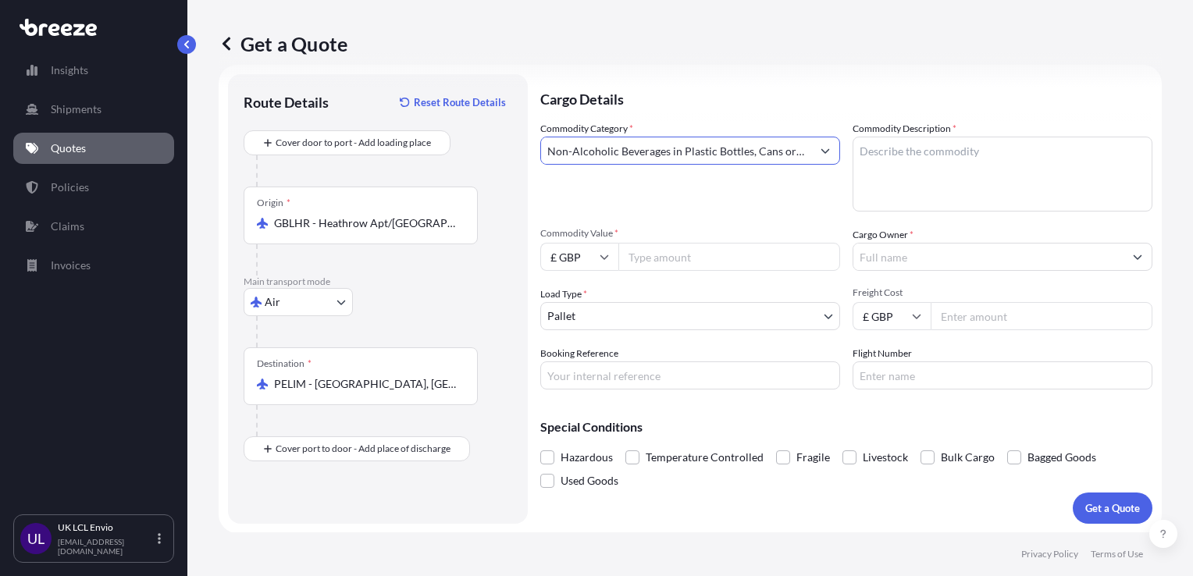
click at [869, 158] on textarea "Commodity Description *" at bounding box center [1002, 174] width 300 height 75
type textarea "SPORTS NUTRITION DRINKS, ENERGY BARS"
click at [634, 251] on input "Commodity Value *" at bounding box center [729, 257] width 222 height 28
type input "5183.70"
click at [884, 261] on input "Cargo Owner *" at bounding box center [988, 257] width 270 height 28
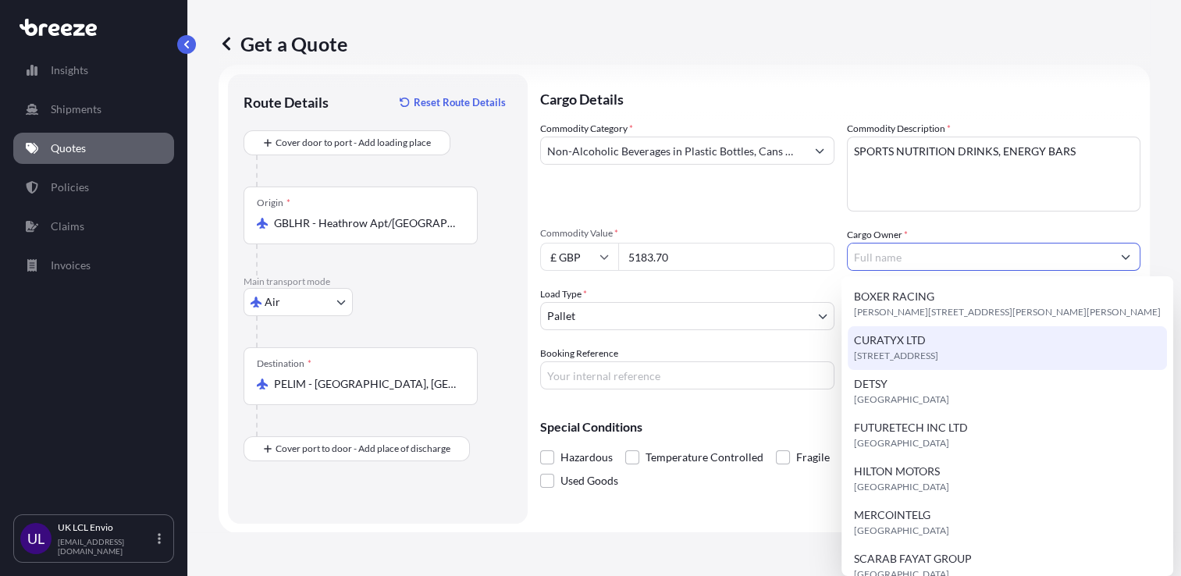
click at [884, 340] on span "CURATYX LTD" at bounding box center [890, 341] width 72 height 16
type input "CURATYX LTD"
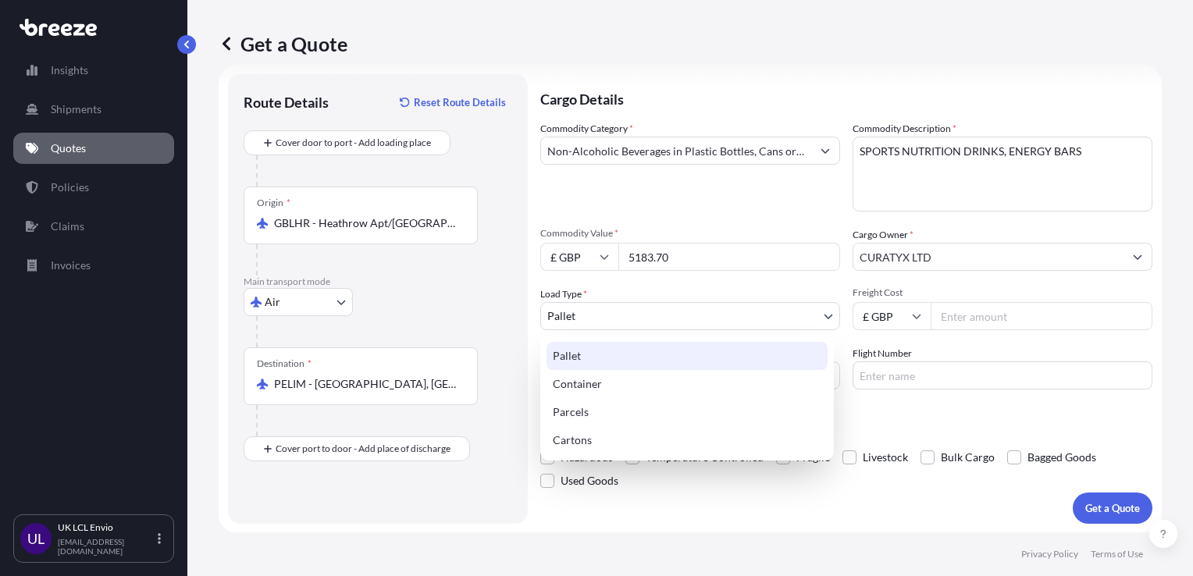
click at [674, 325] on body "7 options available. Insights Shipments Quotes Policies Claims Invoices UL UK L…" at bounding box center [596, 288] width 1193 height 576
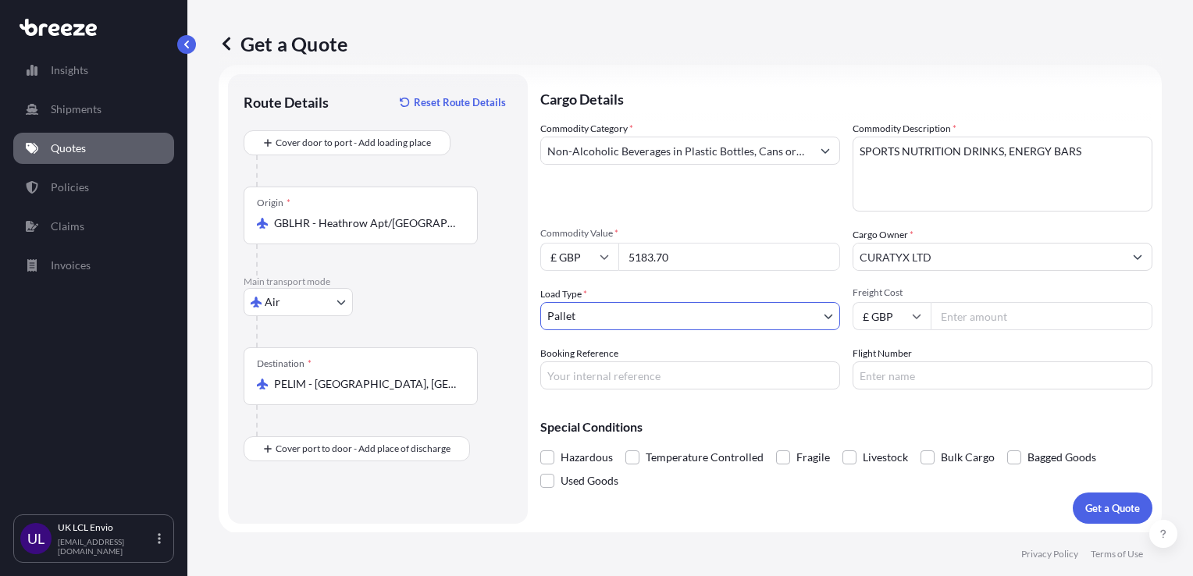
click at [699, 377] on input "Booking Reference" at bounding box center [690, 375] width 300 height 28
type input "SXJ002018"
type input "KL8724 & KL743"
click at [1072, 500] on button "Get a Quote" at bounding box center [1112, 508] width 80 height 31
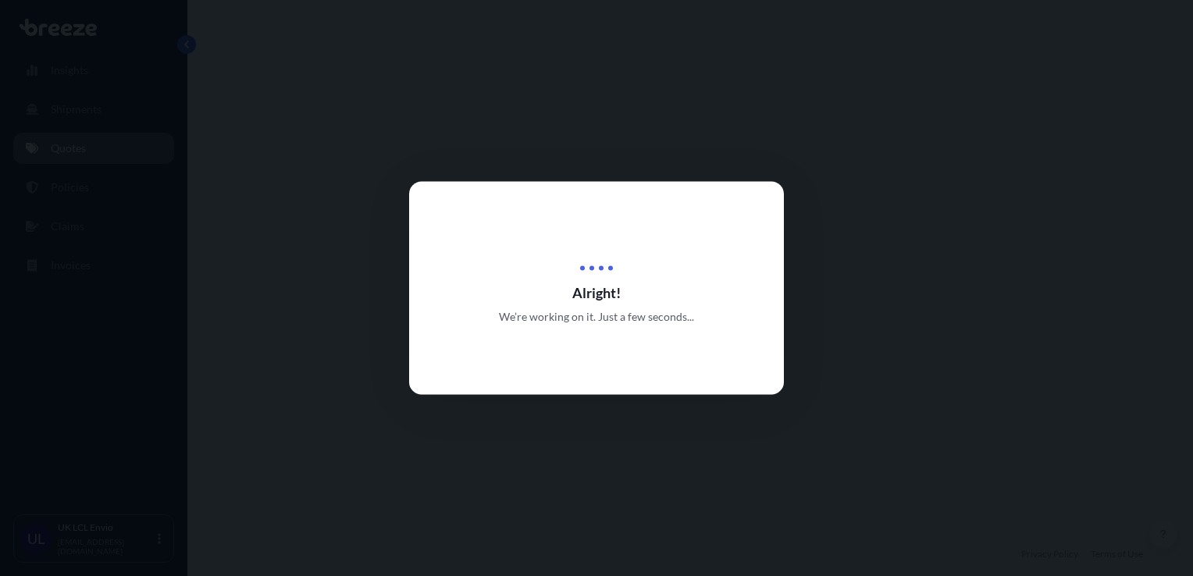
select select "Air"
select select "1"
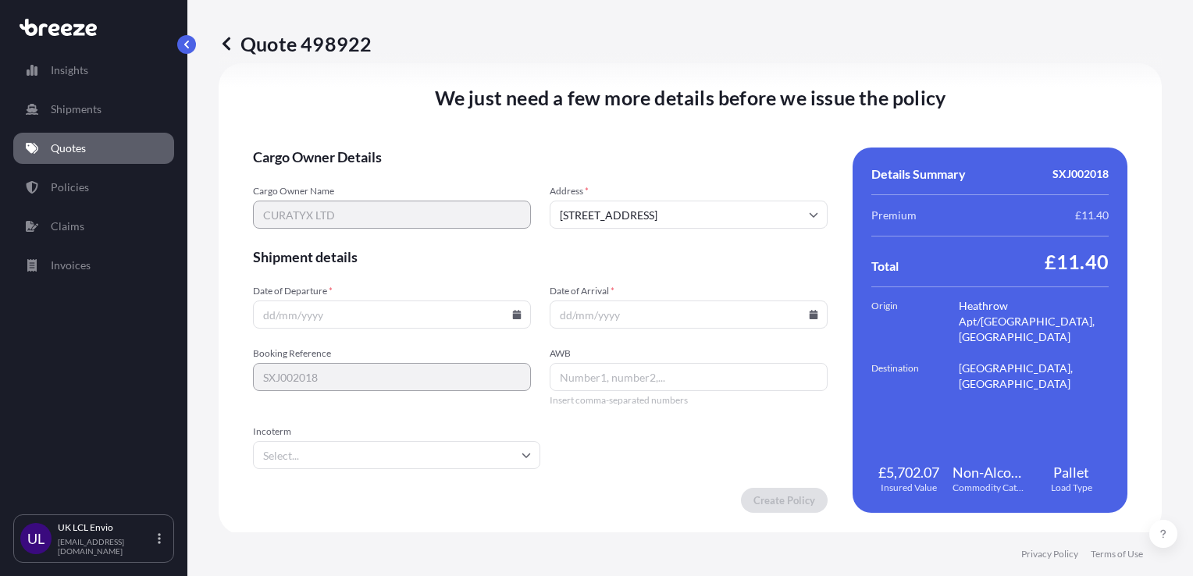
scroll to position [1932, 0]
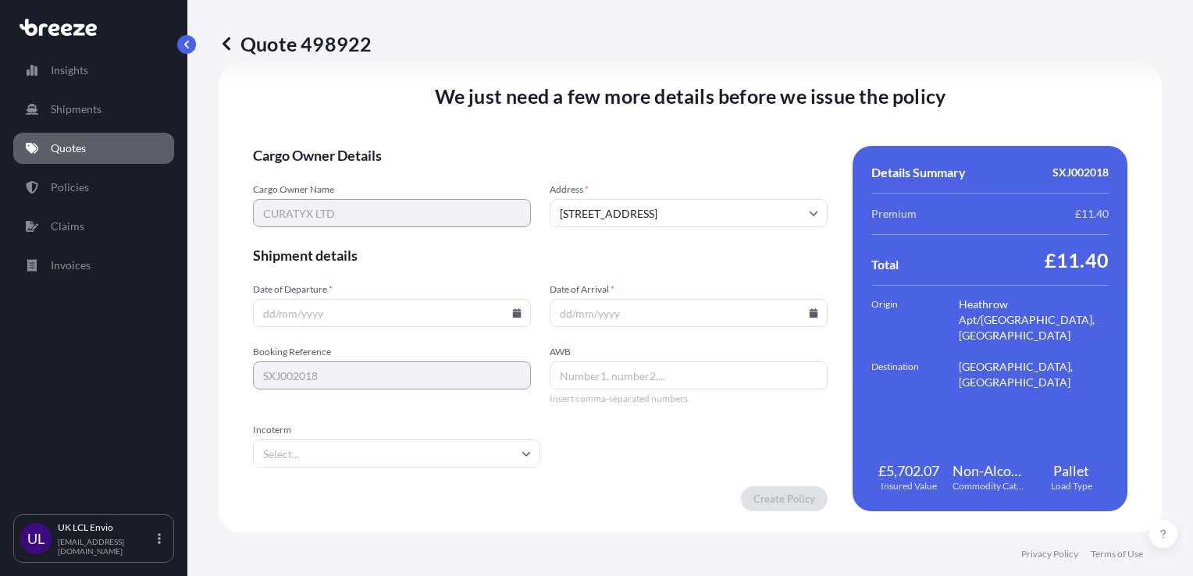
click at [450, 311] on input "Date of Departure *" at bounding box center [392, 313] width 278 height 28
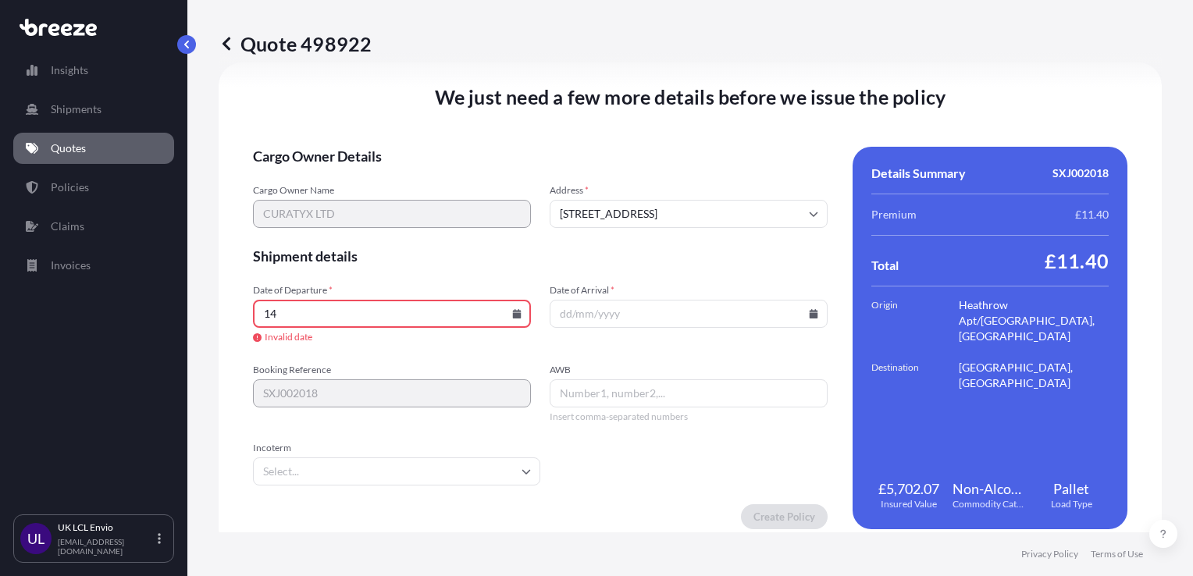
click at [513, 314] on icon at bounding box center [517, 313] width 9 height 9
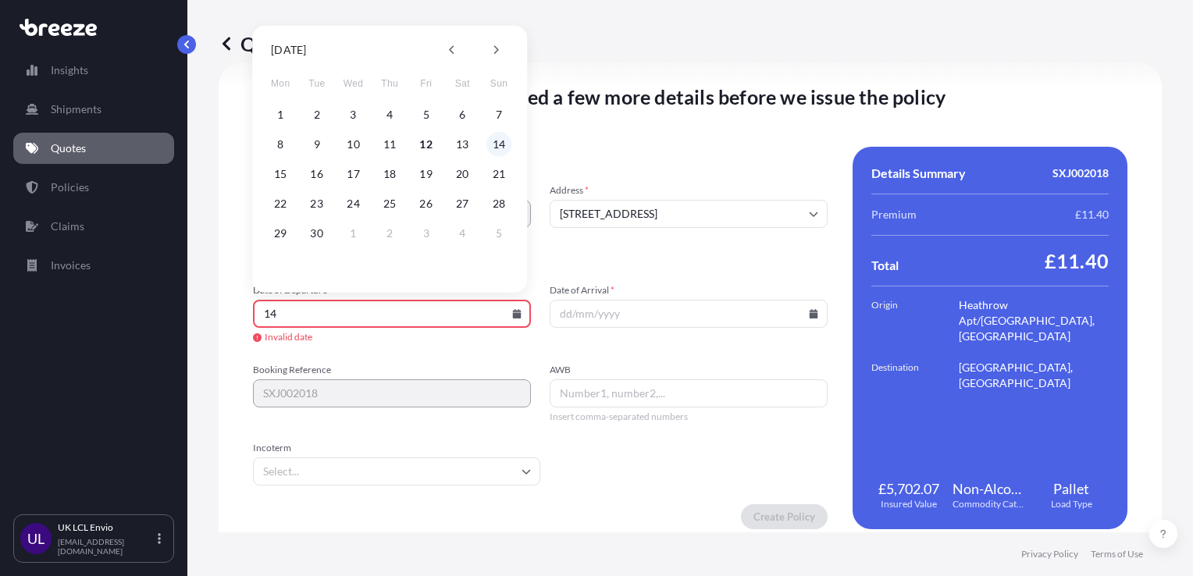
click at [503, 141] on button "14" at bounding box center [498, 144] width 25 height 25
type input "14/09/2025"
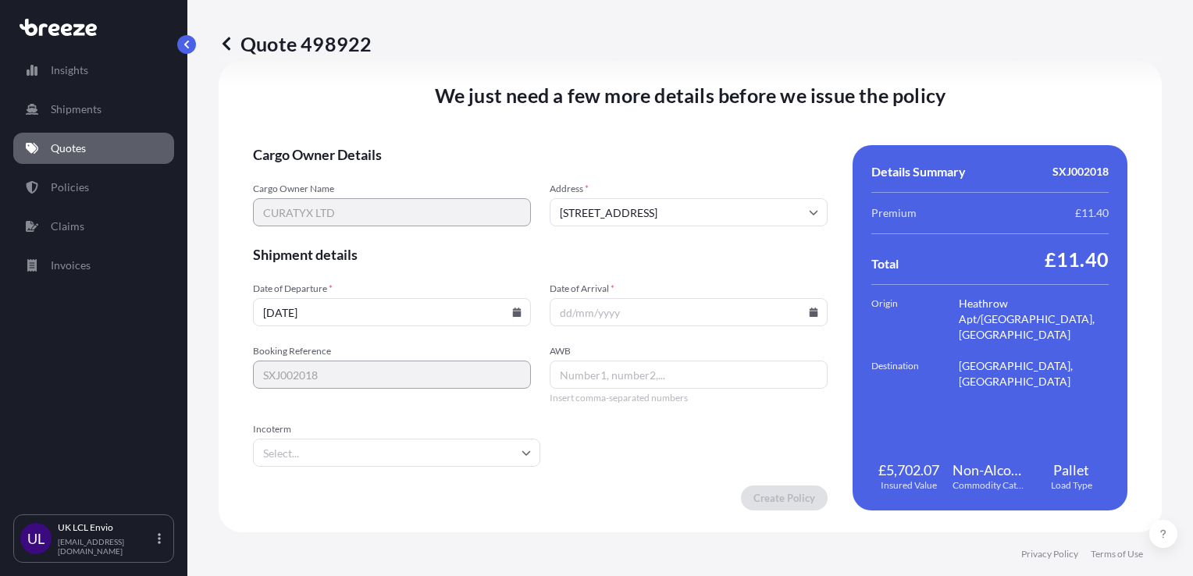
scroll to position [1932, 0]
click at [599, 308] on input "Date of Arrival *" at bounding box center [688, 313] width 278 height 28
click at [813, 309] on input "Date of Arrival *" at bounding box center [688, 313] width 278 height 28
click at [811, 309] on input "Date of Arrival *" at bounding box center [688, 313] width 278 height 28
click at [809, 312] on icon at bounding box center [813, 312] width 9 height 9
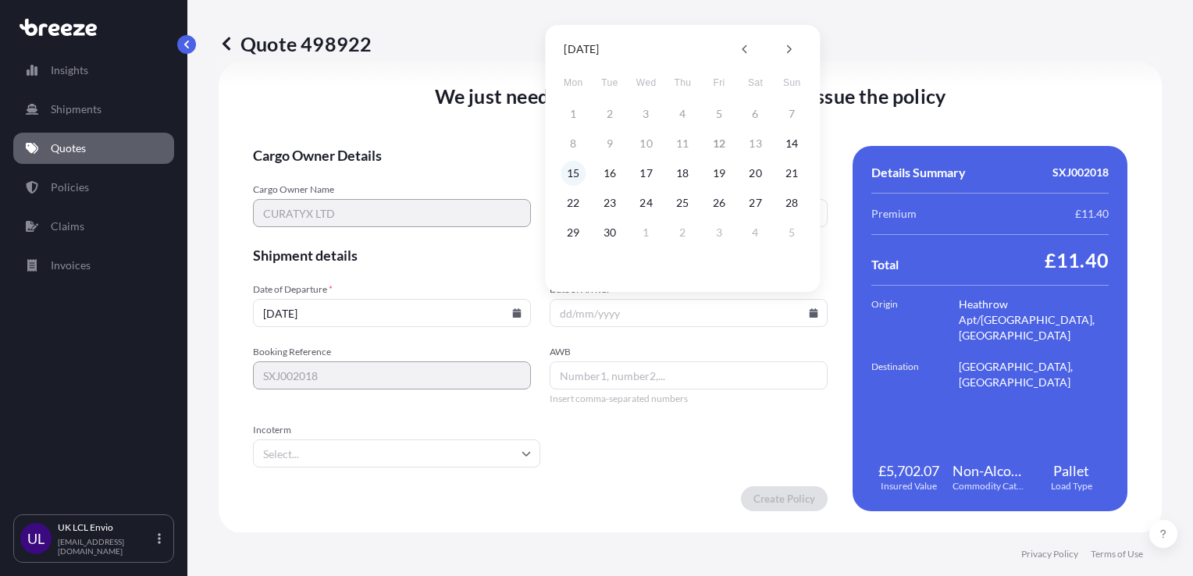
click at [574, 178] on button "15" at bounding box center [572, 173] width 25 height 25
type input "15/09/2025"
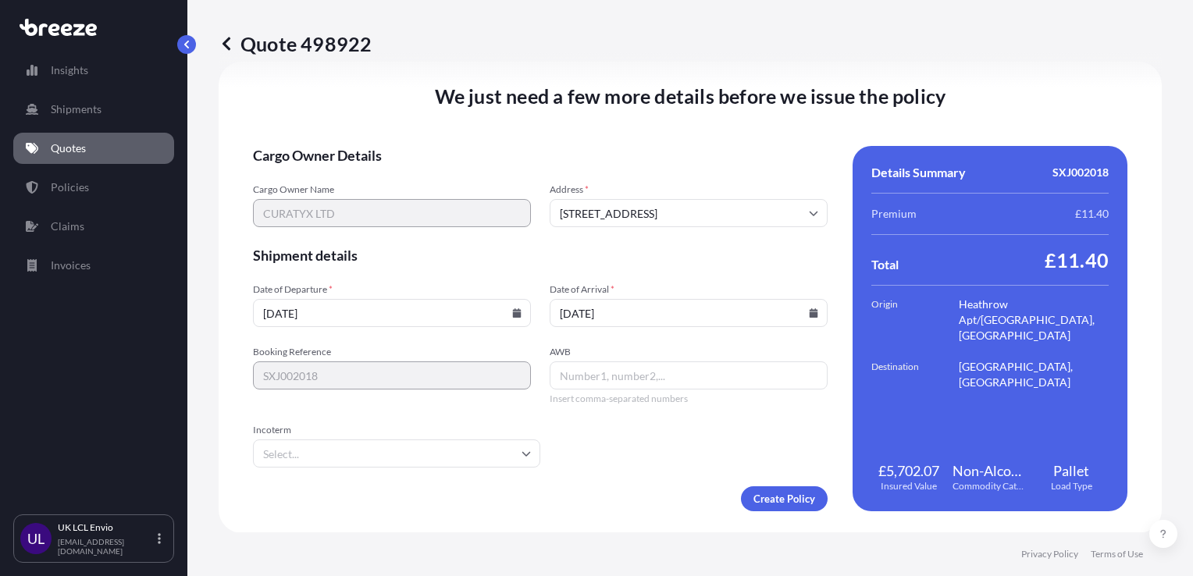
click at [477, 450] on input "Incoterm" at bounding box center [396, 453] width 287 height 28
click at [648, 445] on form "Cargo Owner Details Cargo Owner Name CURATYX LTD Address * 6 New St Square, Lon…" at bounding box center [540, 328] width 574 height 365
click at [642, 370] on input "AWB" at bounding box center [688, 375] width 278 height 28
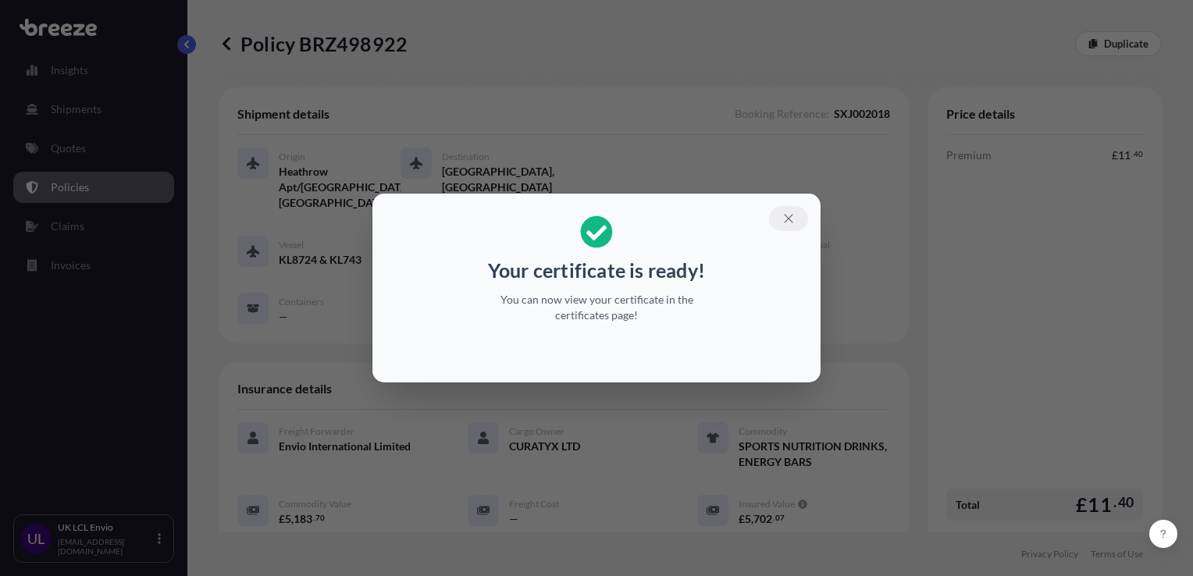
click at [792, 228] on button "button" at bounding box center [788, 218] width 39 height 25
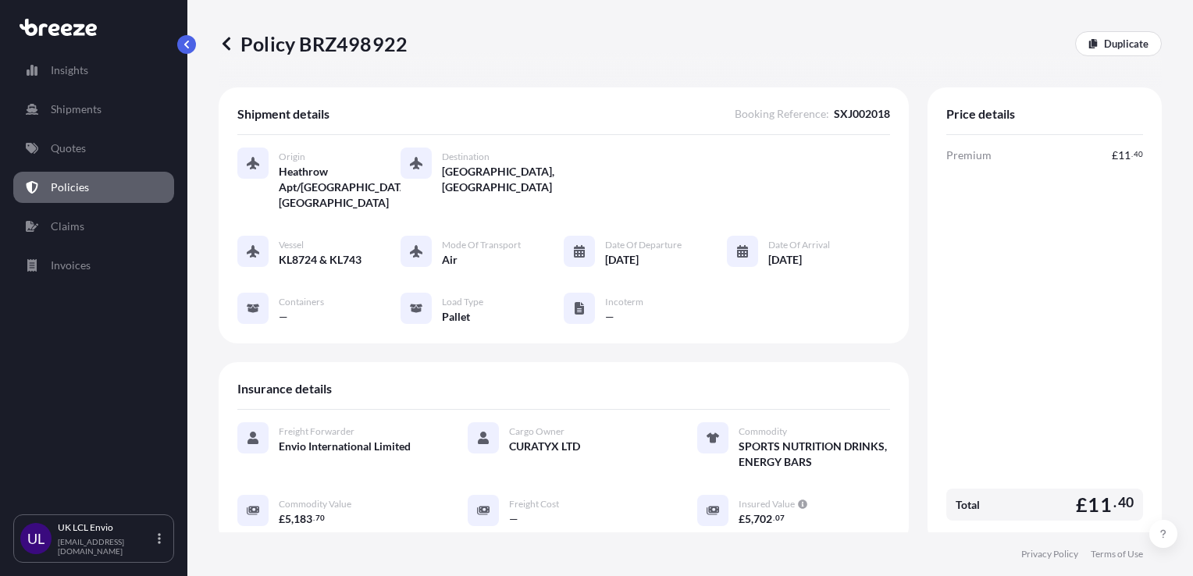
click at [121, 187] on link "Policies" at bounding box center [93, 187] width 161 height 31
